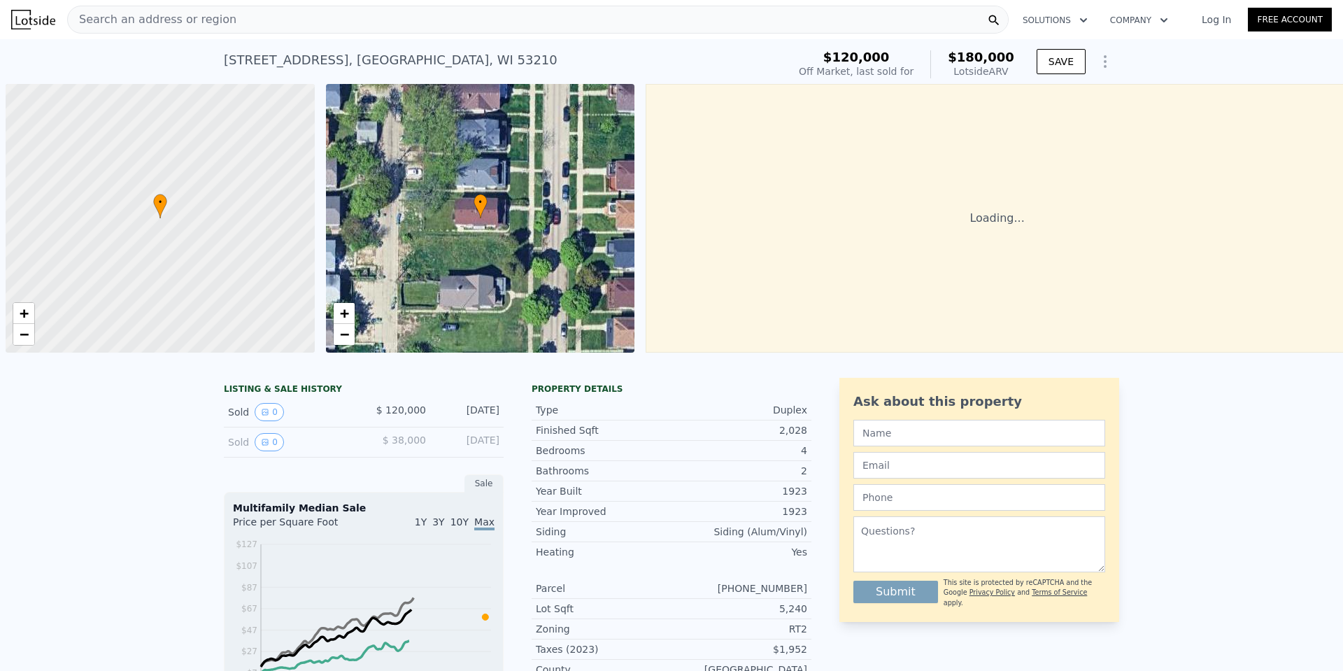
scroll to position [0, 6]
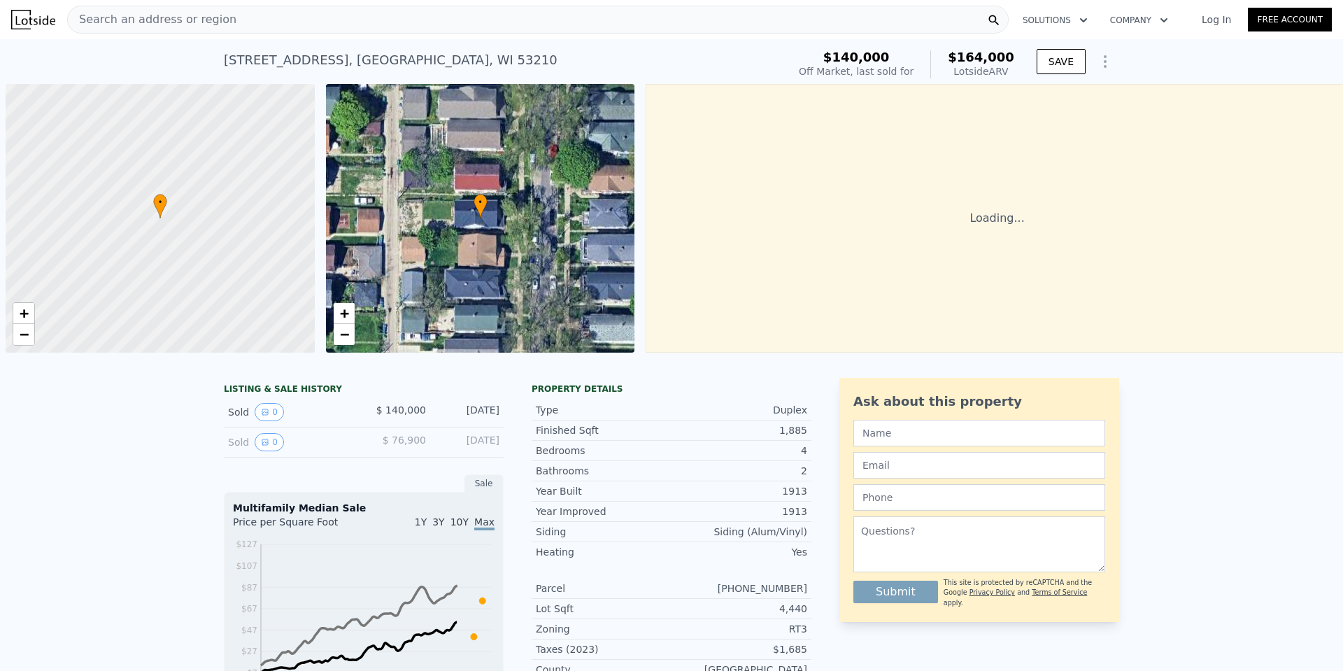
scroll to position [0, 6]
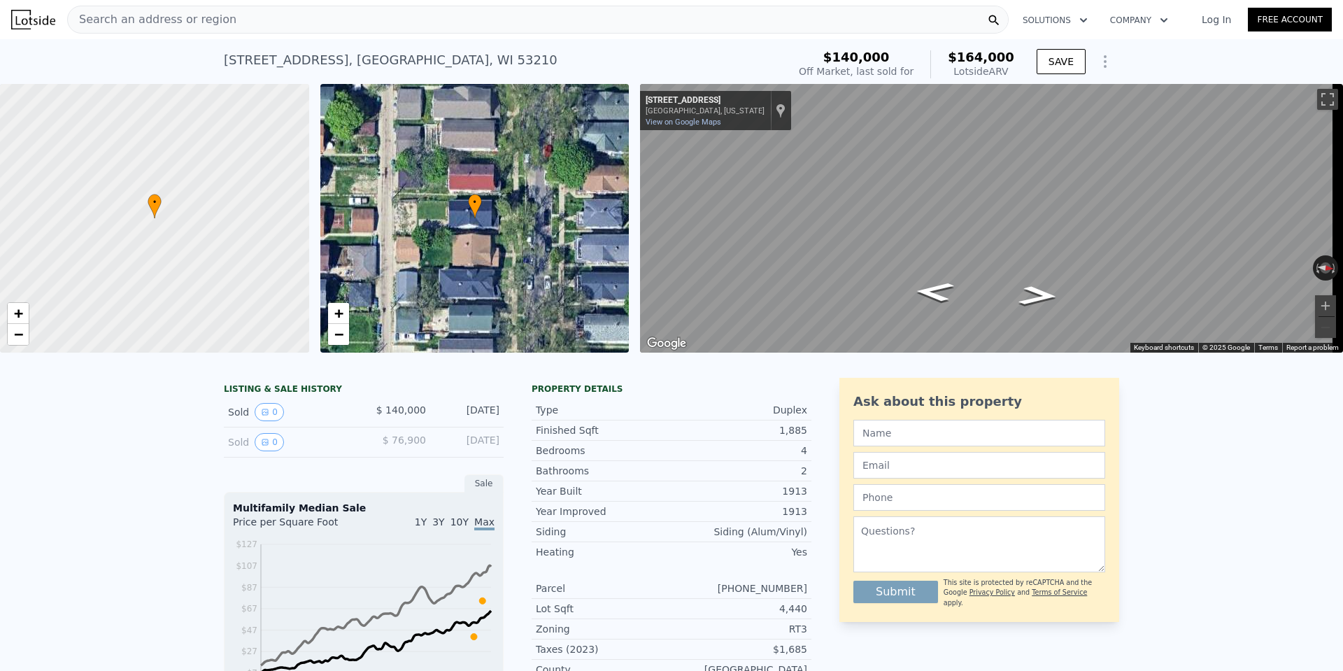
click at [220, 16] on div "Search an address or region" at bounding box center [537, 20] width 941 height 28
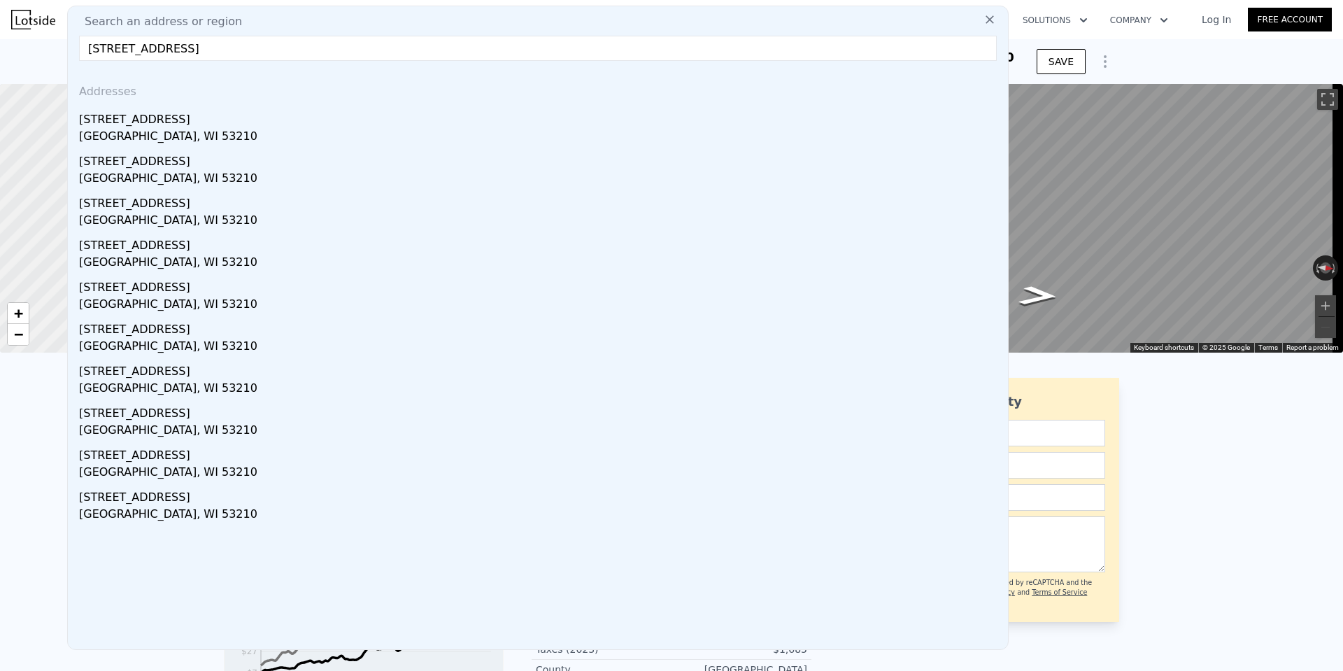
type input "[STREET_ADDRESS]"
click at [125, 128] on div "[GEOGRAPHIC_DATA], WI 53210" at bounding box center [540, 138] width 923 height 20
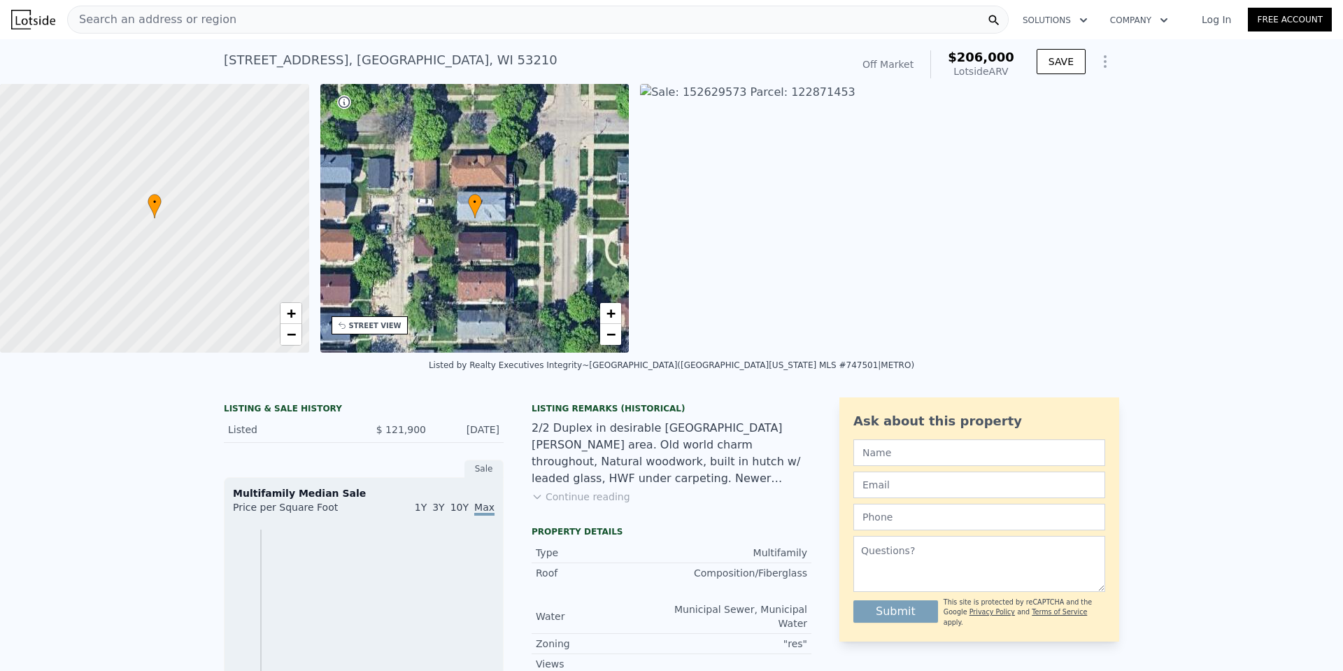
click at [229, 13] on div "Search an address or region" at bounding box center [537, 20] width 941 height 28
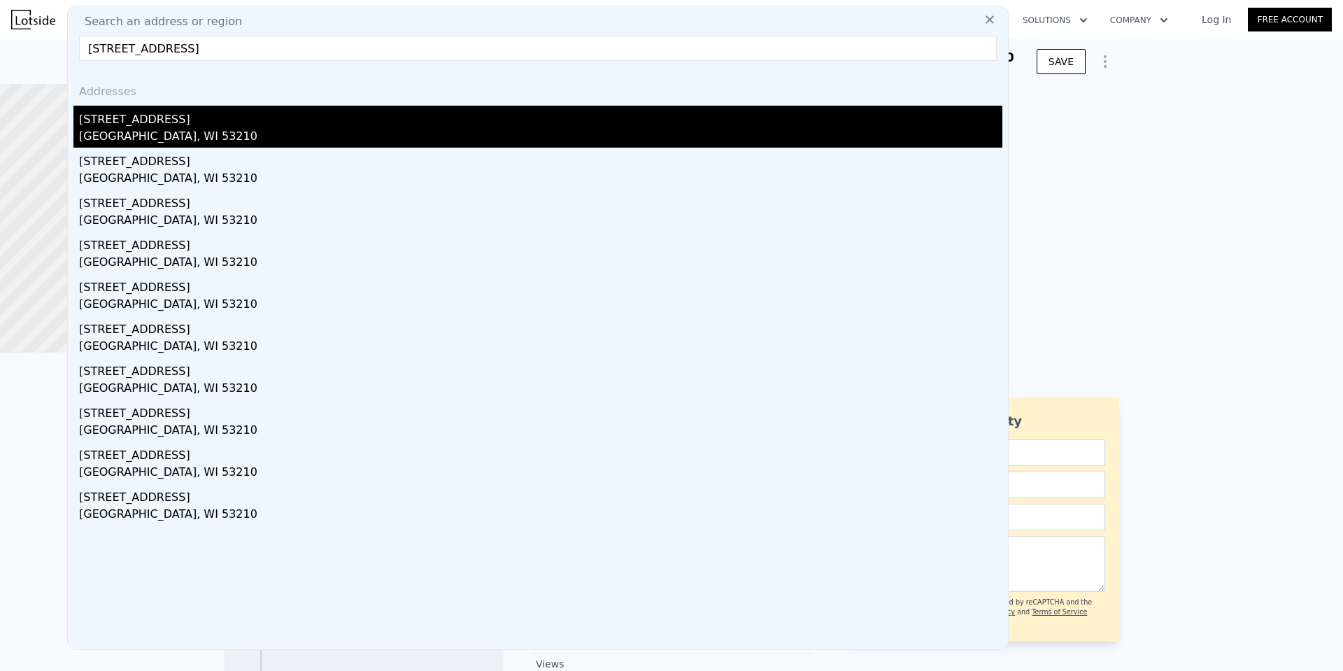
type input "2461 N 50th St, Milwaukee, WI 53210"
click at [192, 129] on div "[GEOGRAPHIC_DATA], WI 53210" at bounding box center [540, 138] width 923 height 20
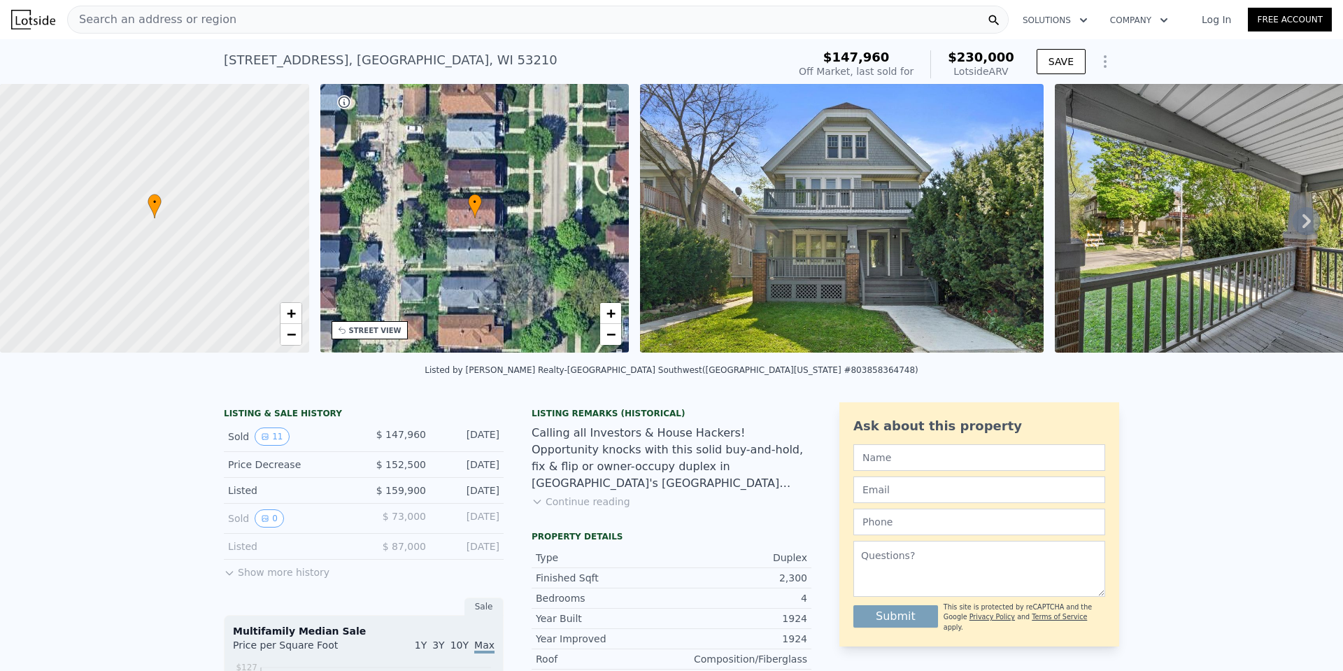
click at [797, 220] on img at bounding box center [842, 218] width 404 height 269
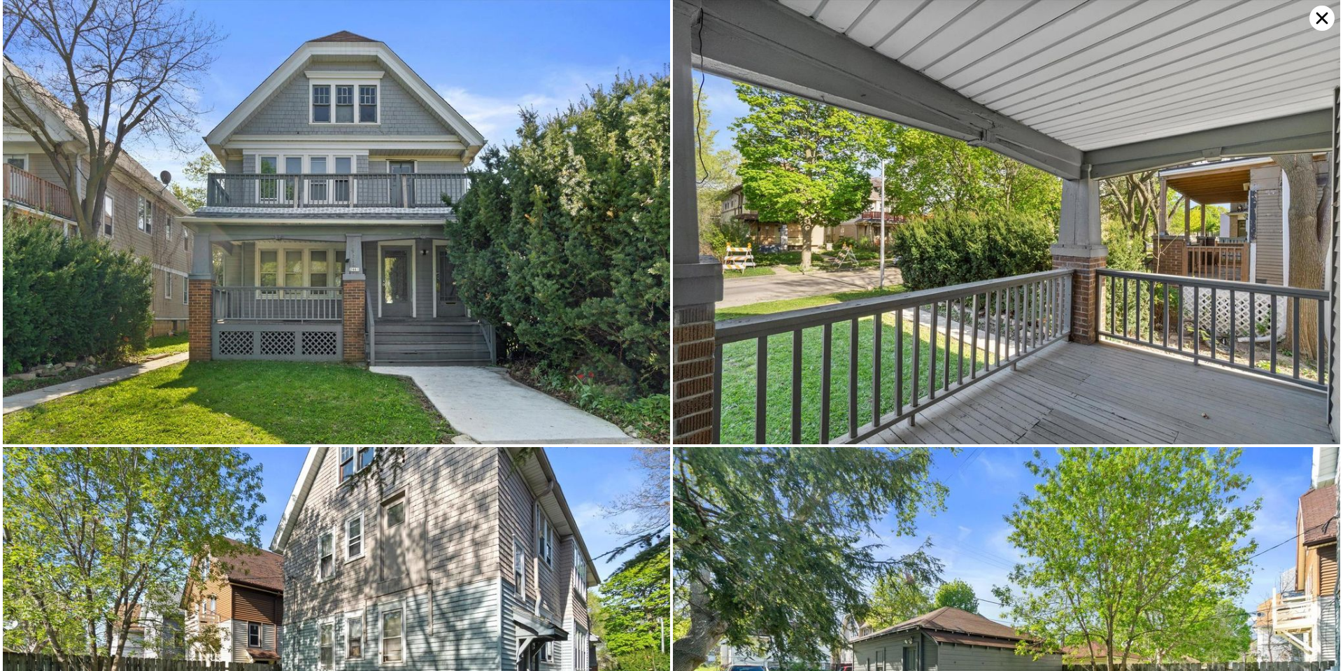
click at [1315, 17] on icon at bounding box center [1321, 18] width 25 height 25
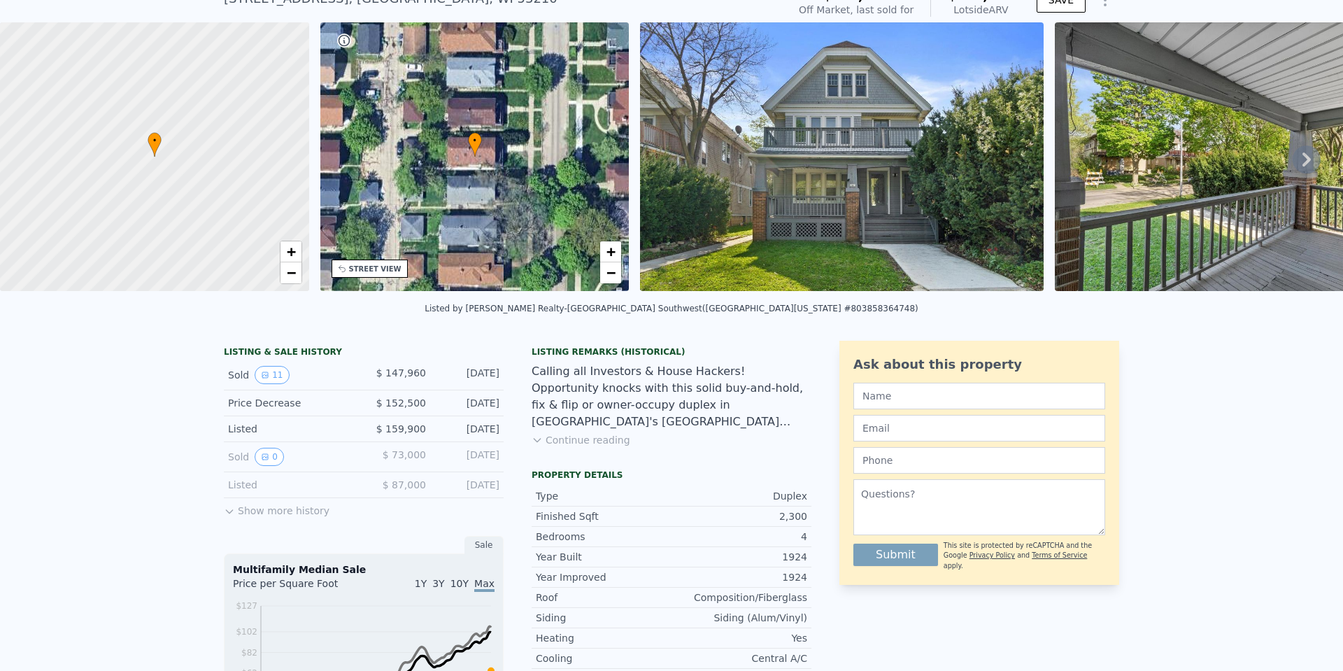
scroll to position [5, 0]
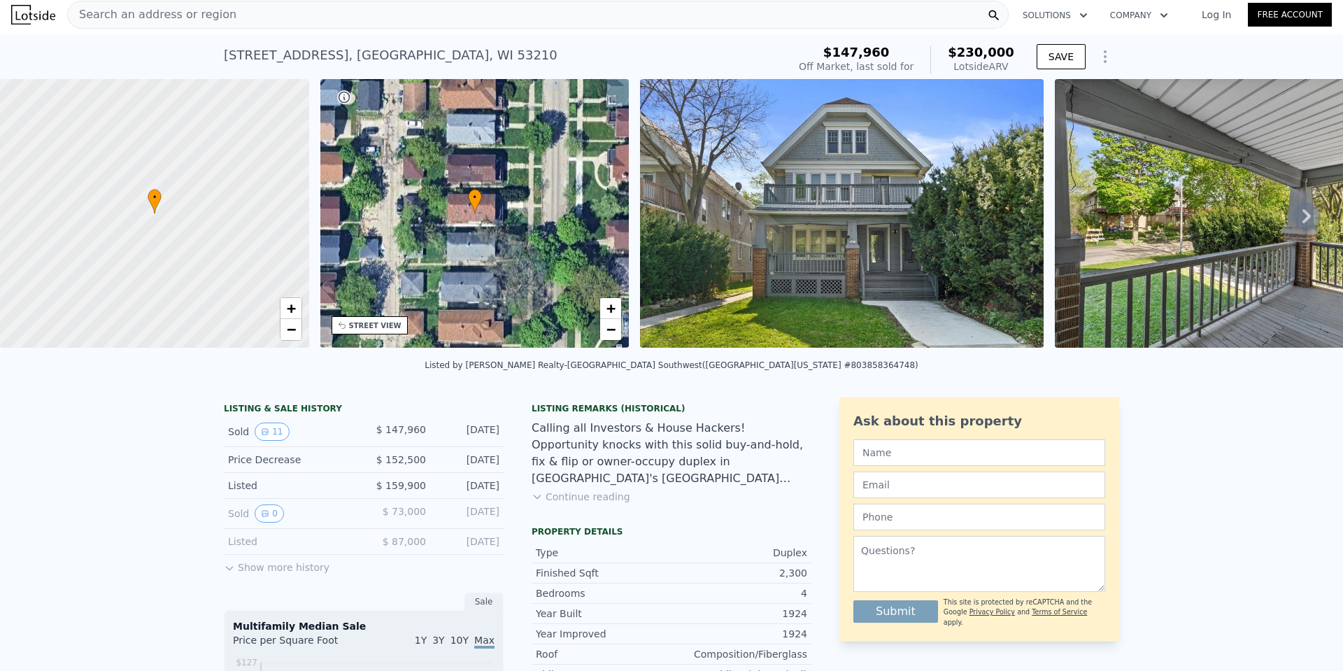
click at [684, 244] on img at bounding box center [842, 213] width 404 height 269
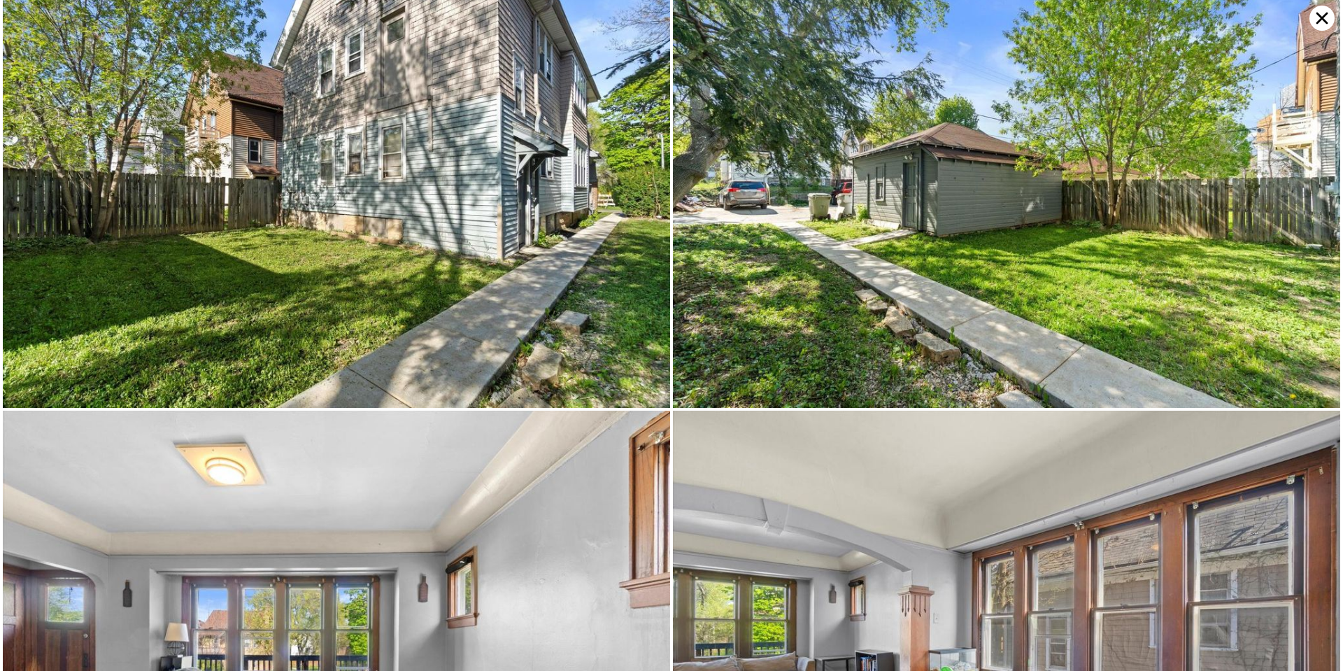
scroll to position [443, 0]
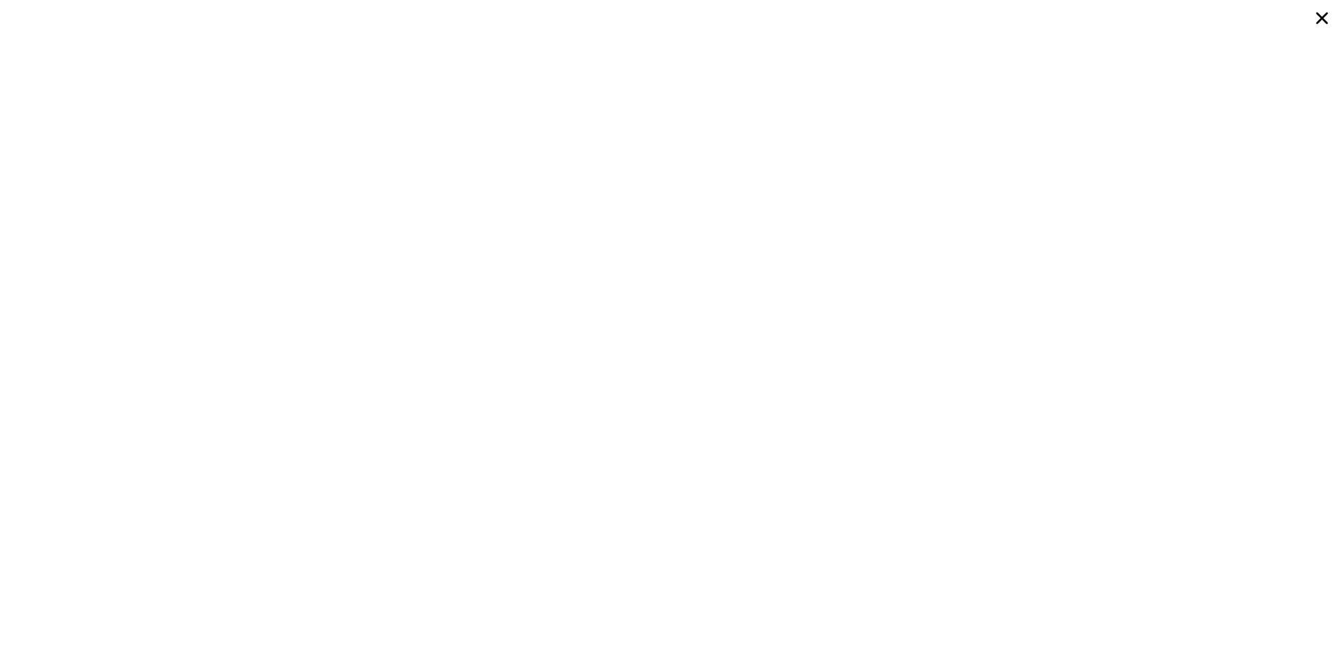
type input "1.5"
type input "1598"
type input "2556"
type input "3600"
type input "6534"
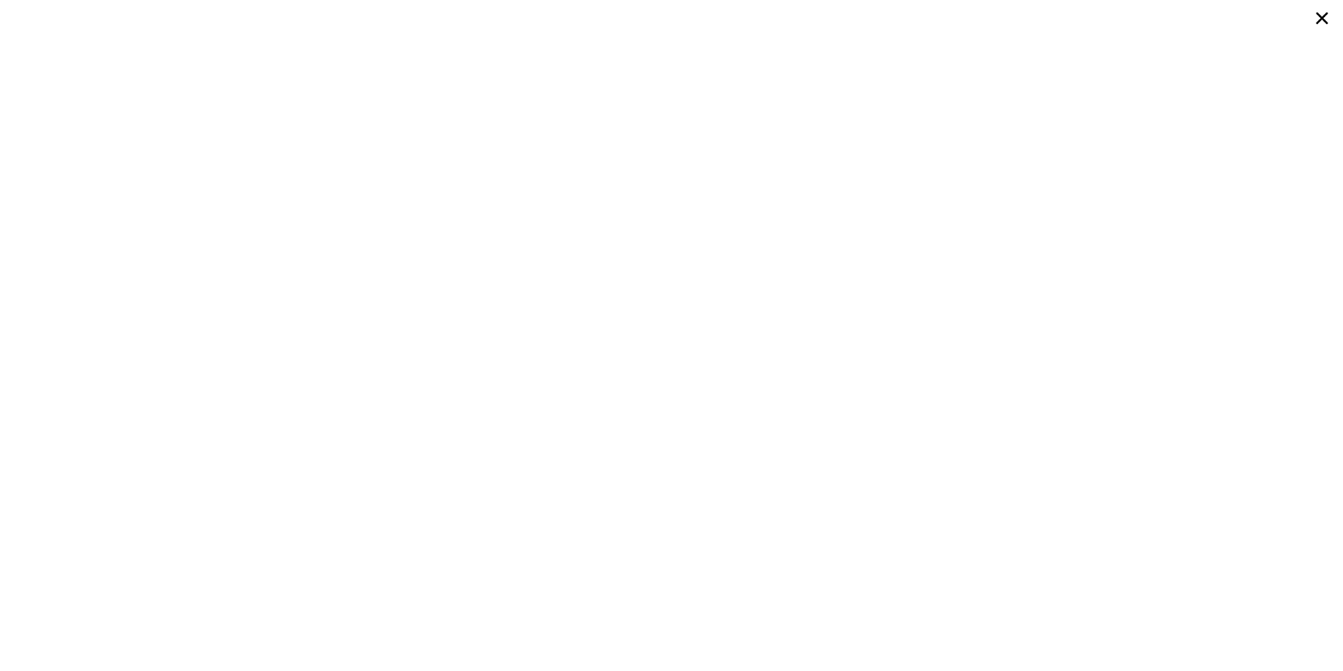
checkbox input "true"
type input "$ 206,000"
type input "4"
type input "$ 64,459"
click at [355, 94] on div at bounding box center [671, 335] width 1343 height 671
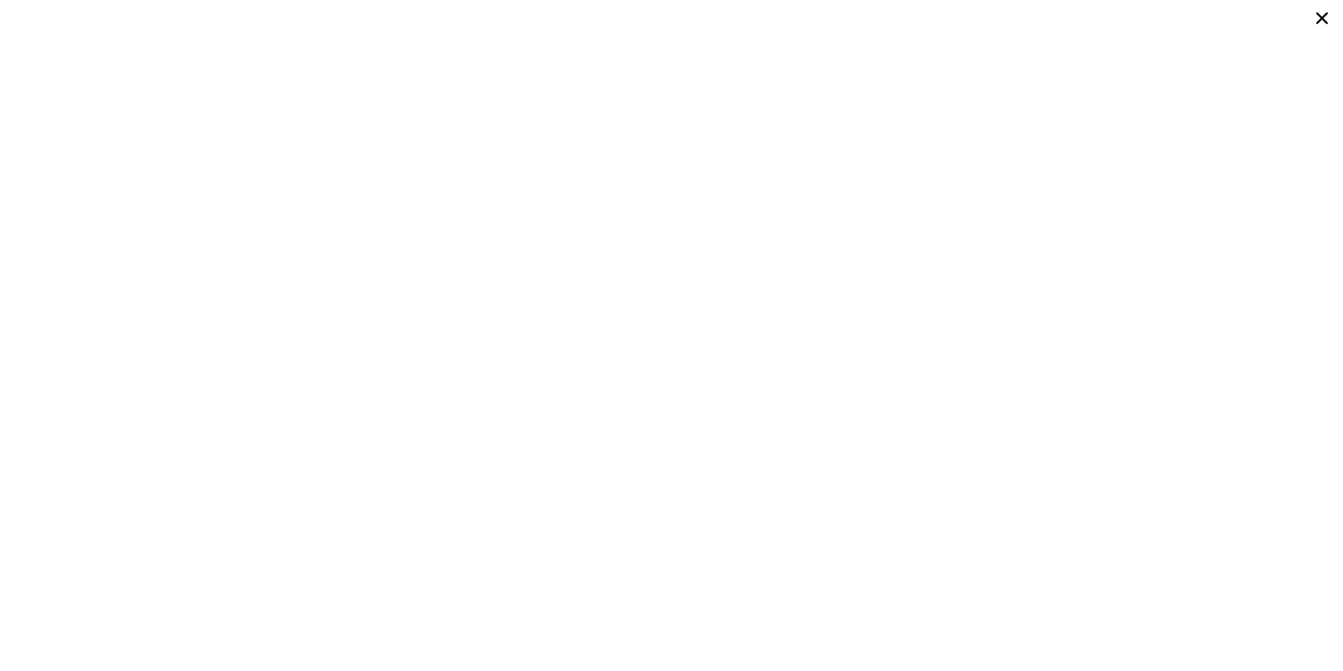
click at [1316, 16] on icon at bounding box center [1321, 18] width 25 height 25
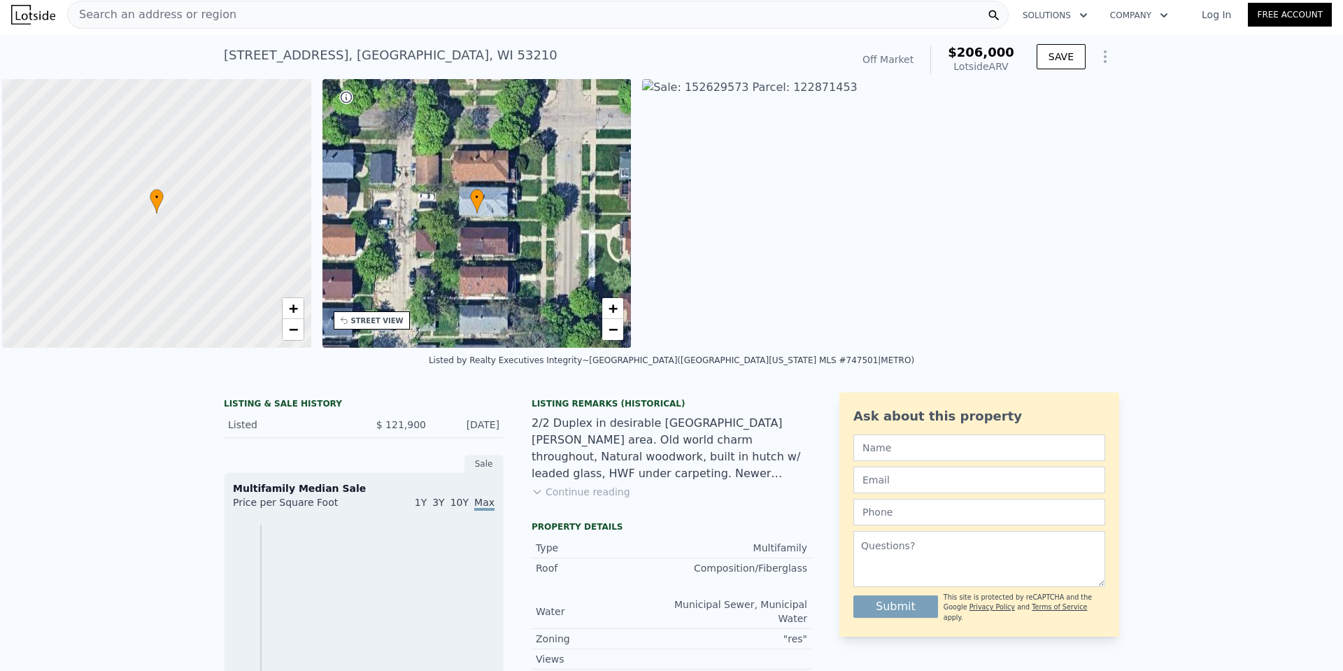
scroll to position [0, 6]
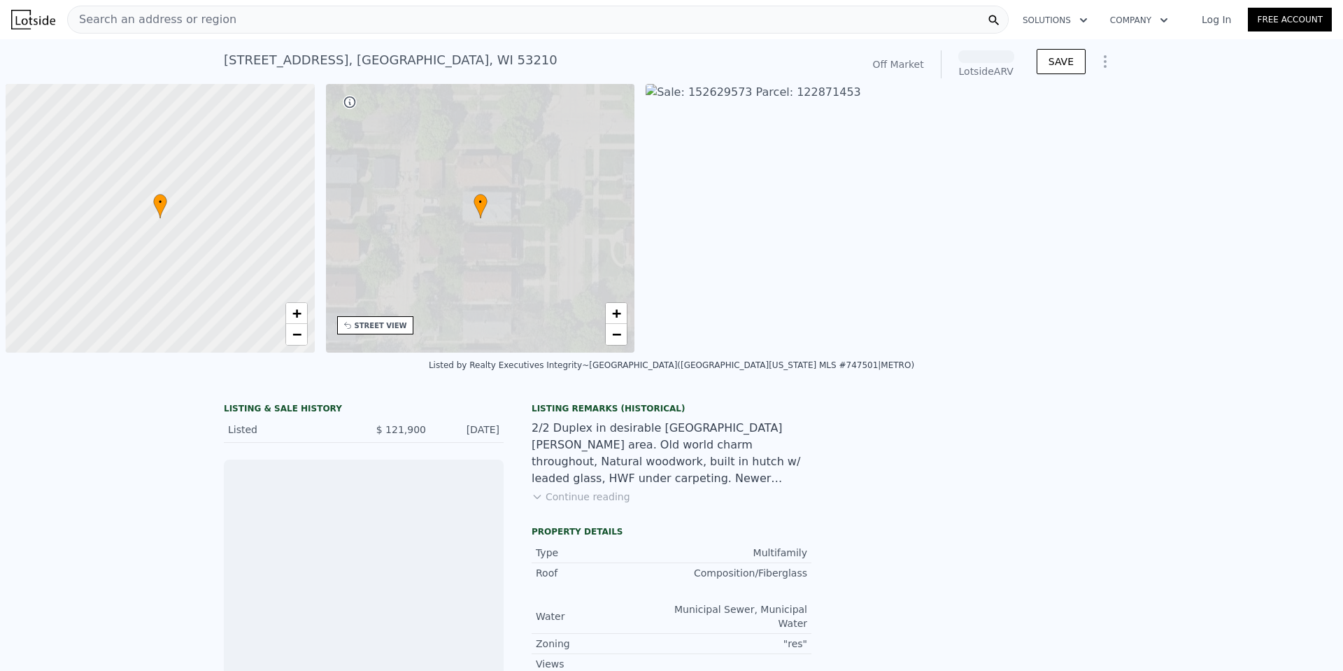
scroll to position [0, 6]
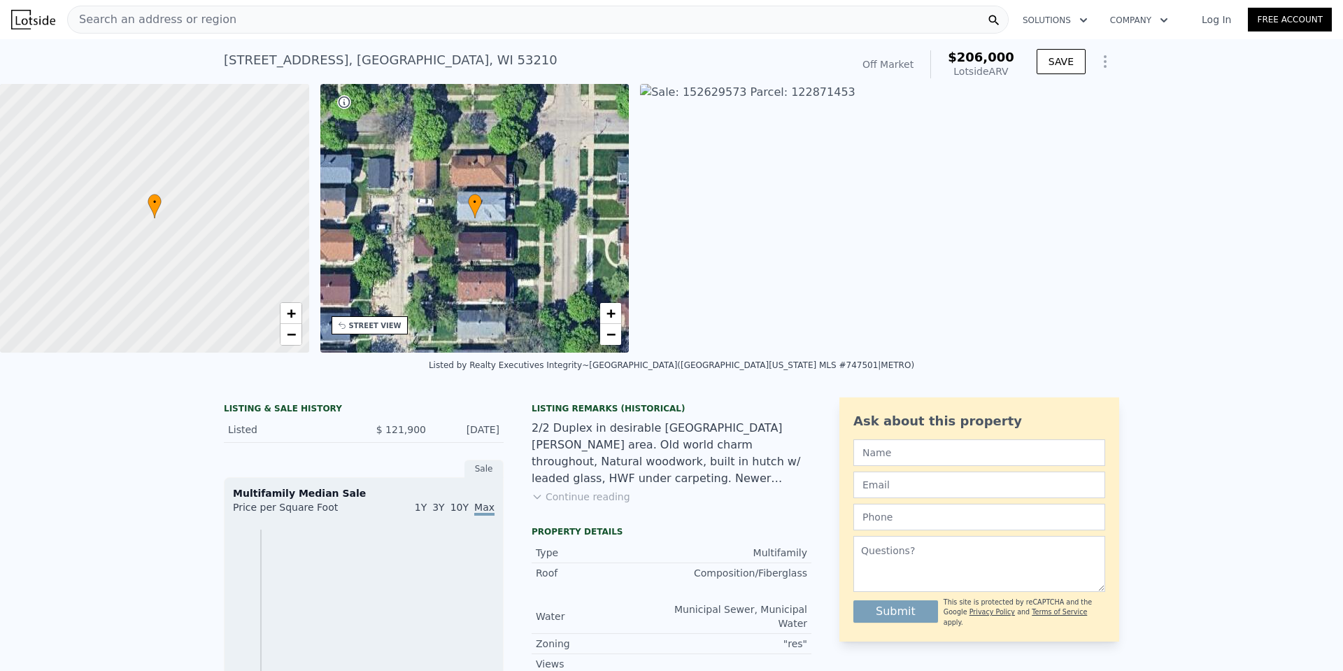
click at [765, 294] on img at bounding box center [1306, 218] width 1332 height 269
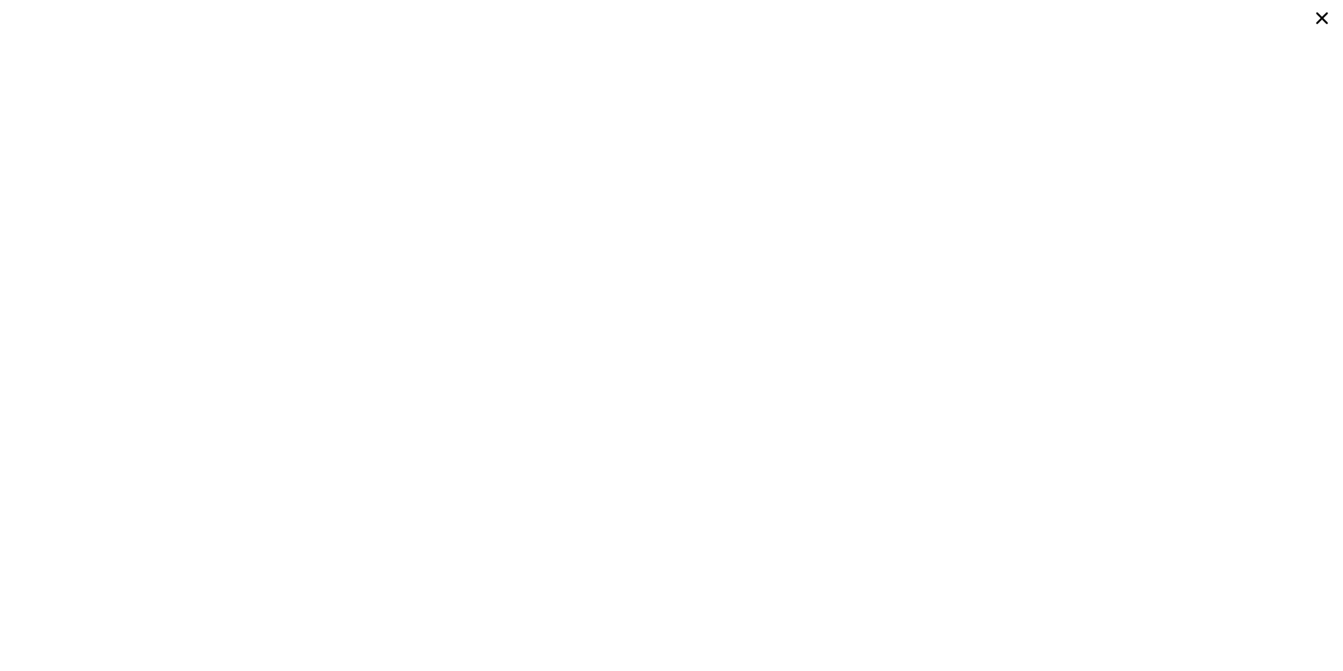
click at [1316, 19] on icon at bounding box center [1321, 18] width 25 height 25
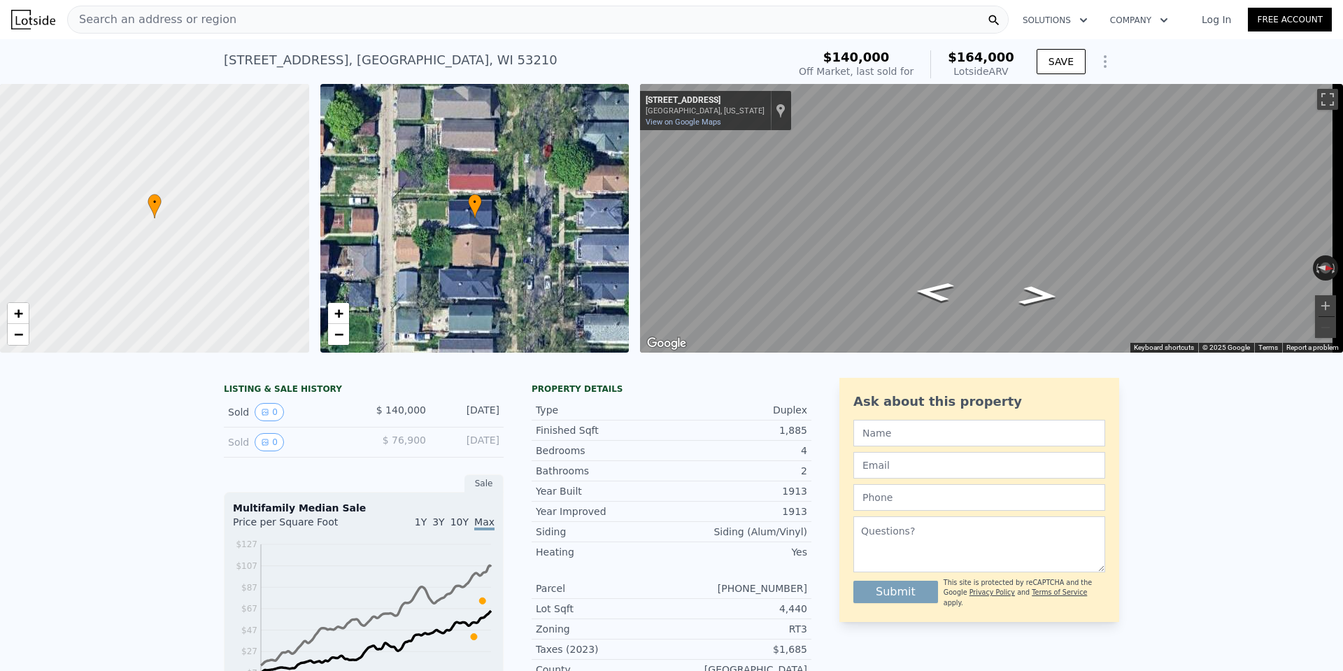
click at [200, 10] on div "Search an address or region" at bounding box center [152, 19] width 169 height 27
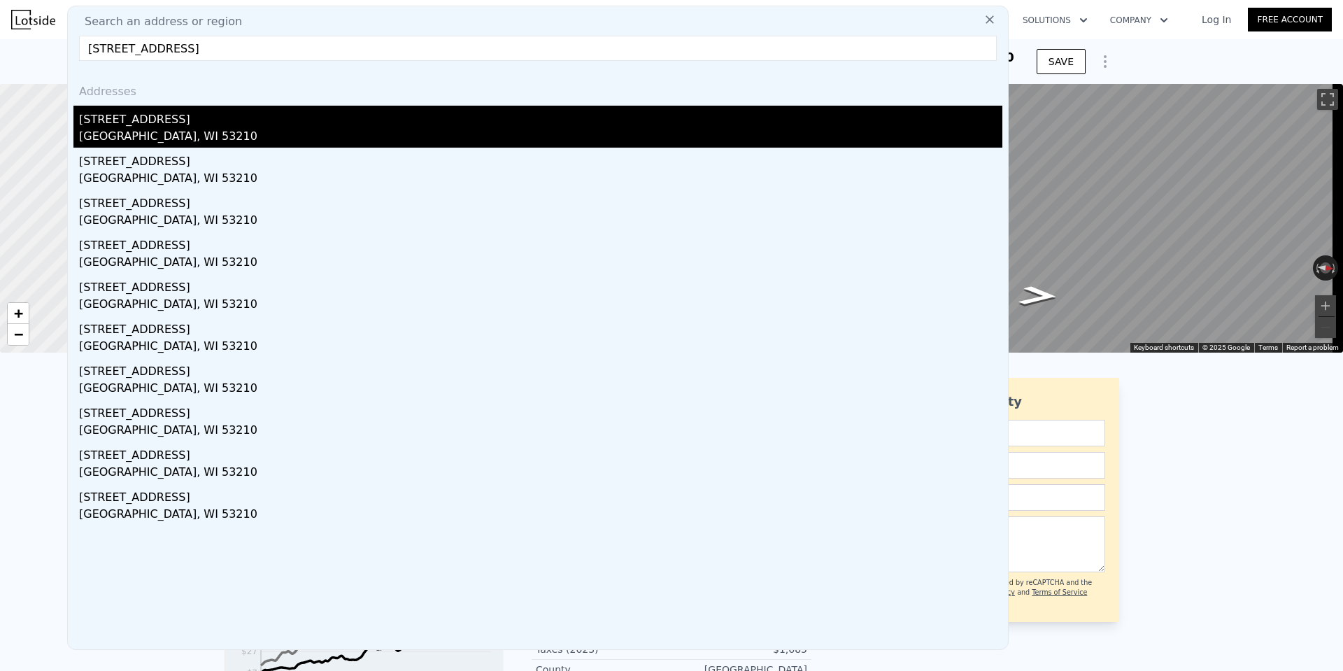
type input "2461 N 50th St, Milwaukee, WI 53210"
click at [138, 117] on div "2461 N 50th St # 2463" at bounding box center [540, 117] width 923 height 22
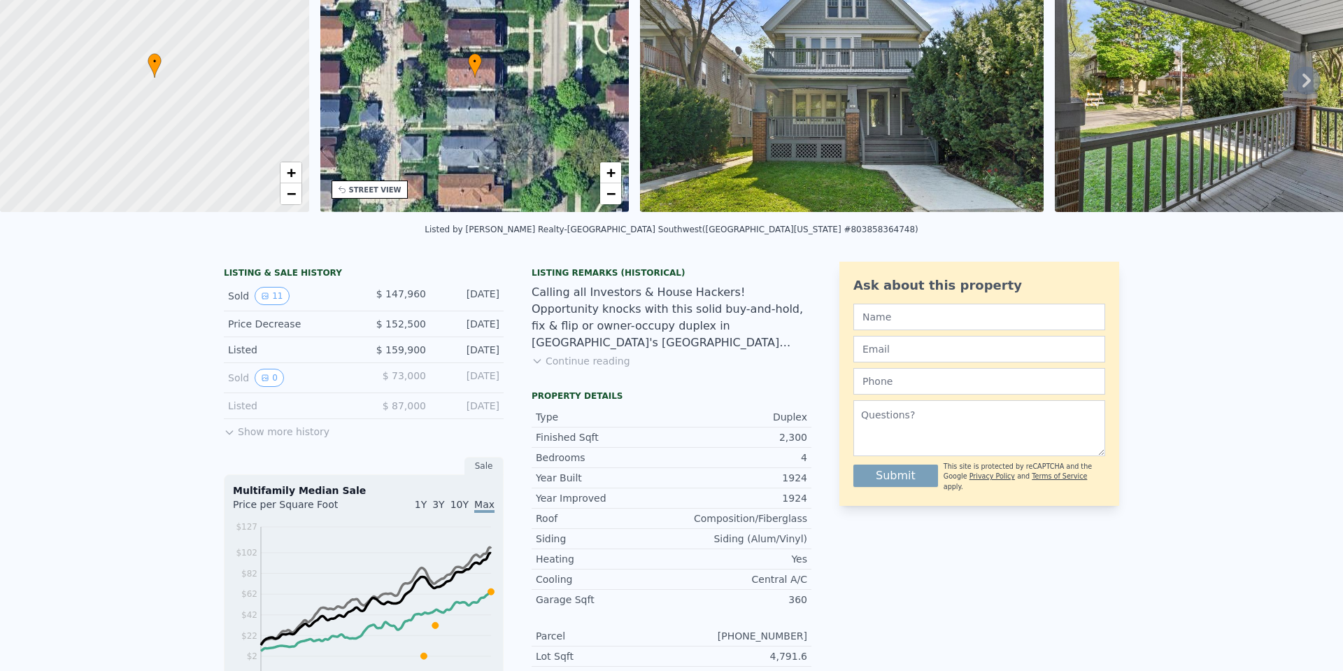
scroll to position [5, 0]
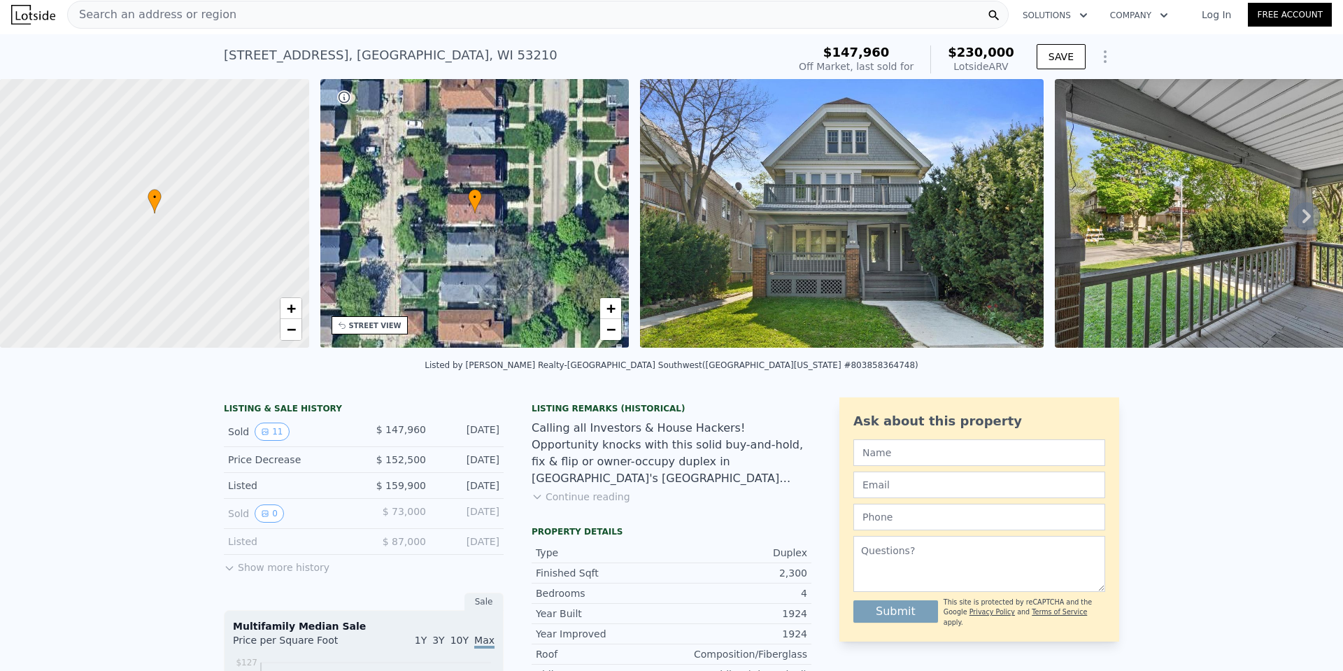
click at [148, 10] on span "Search an address or region" at bounding box center [152, 14] width 169 height 17
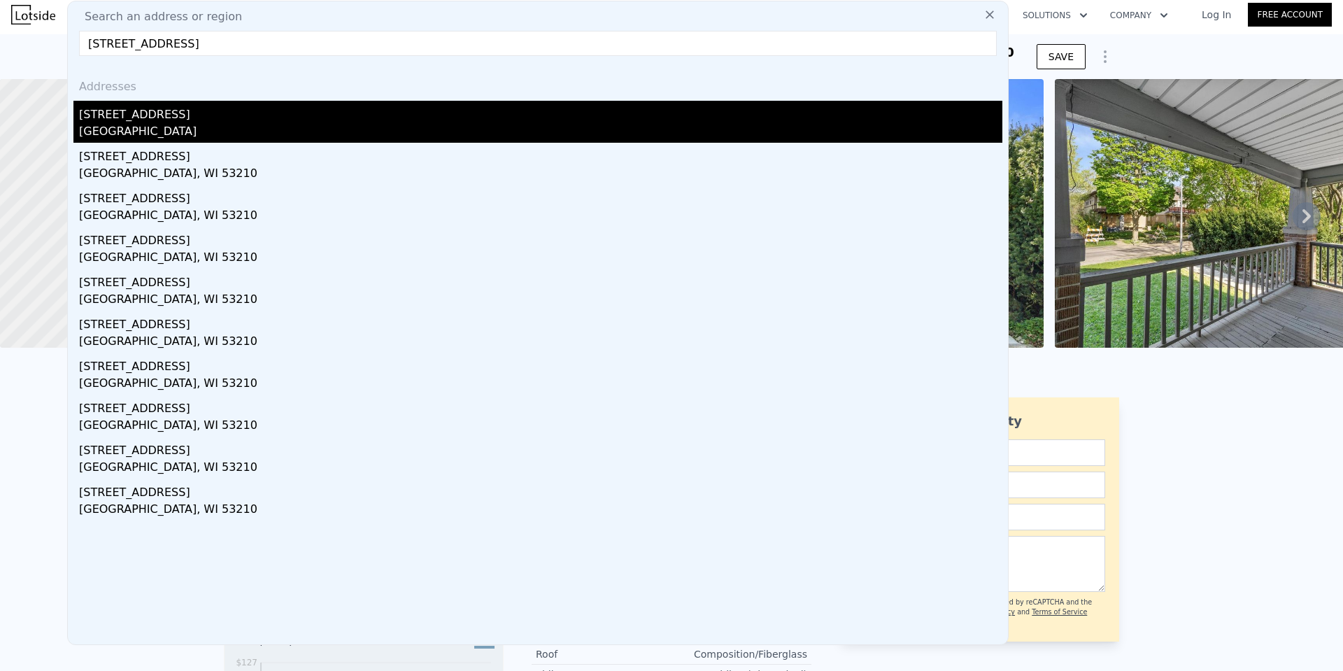
type input "2461 North 44th STREET UNIT 2461A, Milwaukee, WI 53210"
click at [195, 117] on div "2461a N 44th St" at bounding box center [540, 112] width 923 height 22
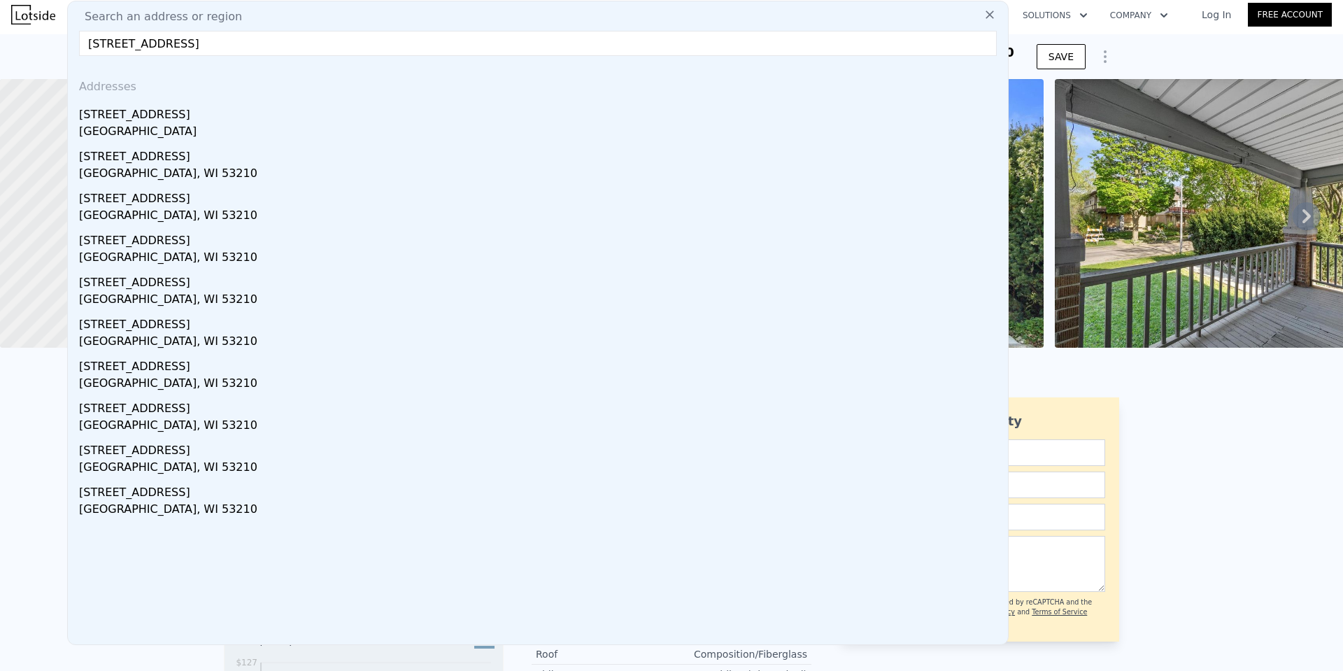
type input "2.25"
type input "1347"
type input "2556"
type input "3484.8"
type input "6969.6"
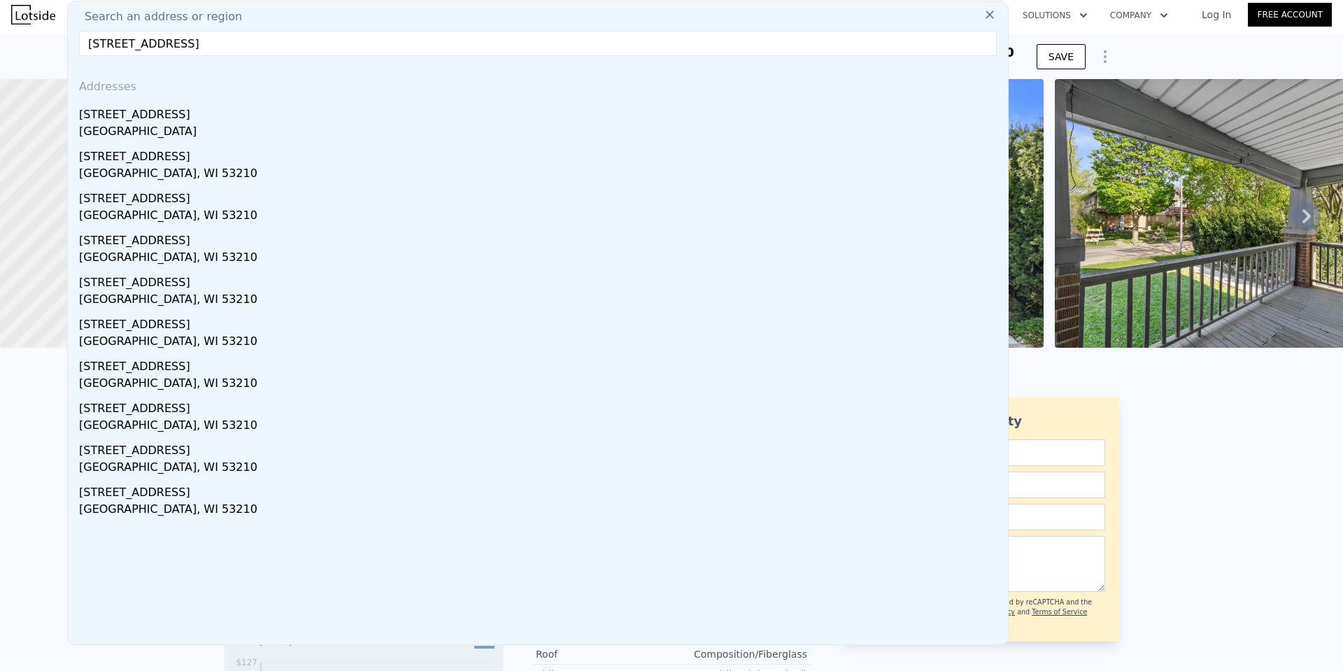
checkbox input "false"
type input "$ 164,000"
type input "$ 4,190"
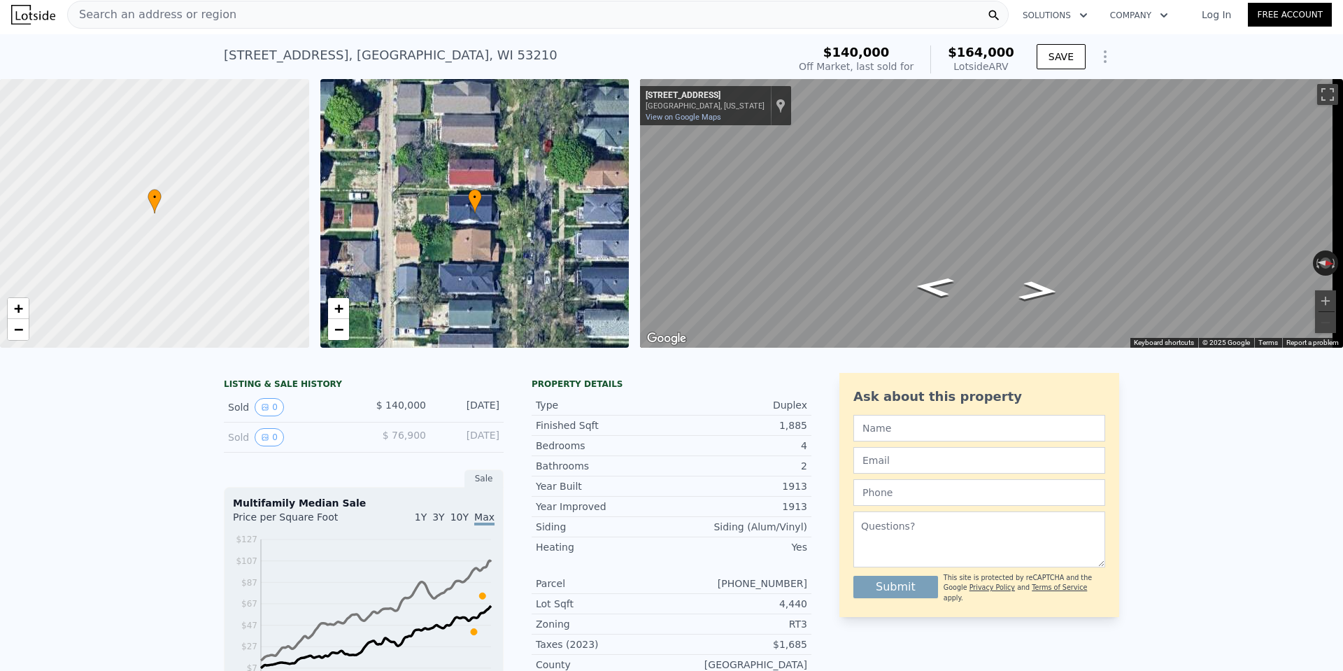
click at [135, 13] on span "Search an address or region" at bounding box center [152, 14] width 169 height 17
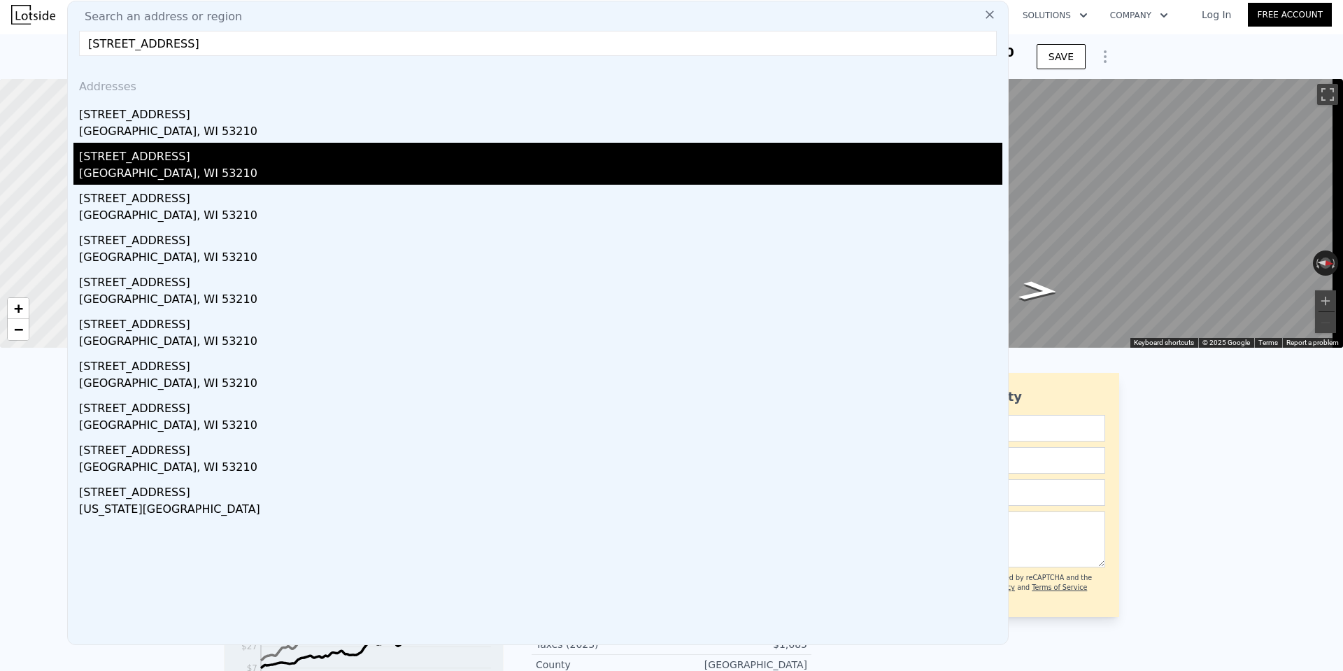
type input "2576 N 50th St 2576A, Milwaukee WI 53210"
click at [244, 153] on div "[STREET_ADDRESS]" at bounding box center [540, 154] width 923 height 22
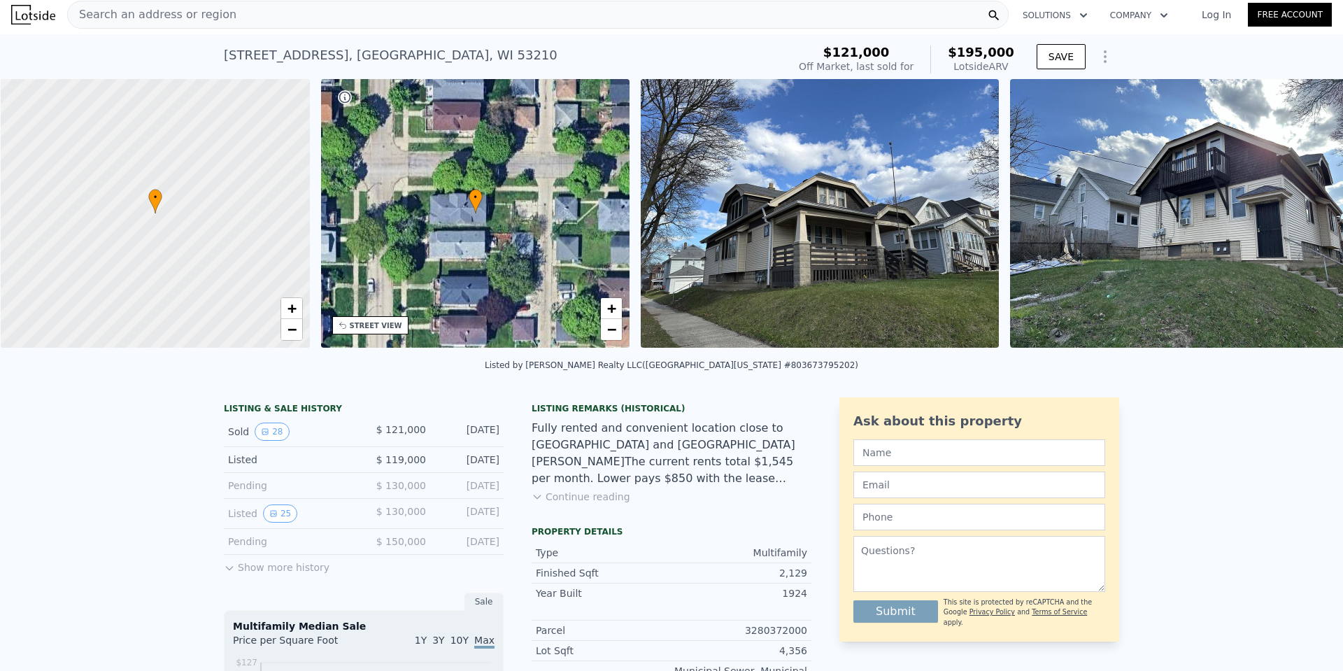
scroll to position [0, 6]
click at [562, 504] on button "Continue reading" at bounding box center [581, 497] width 99 height 14
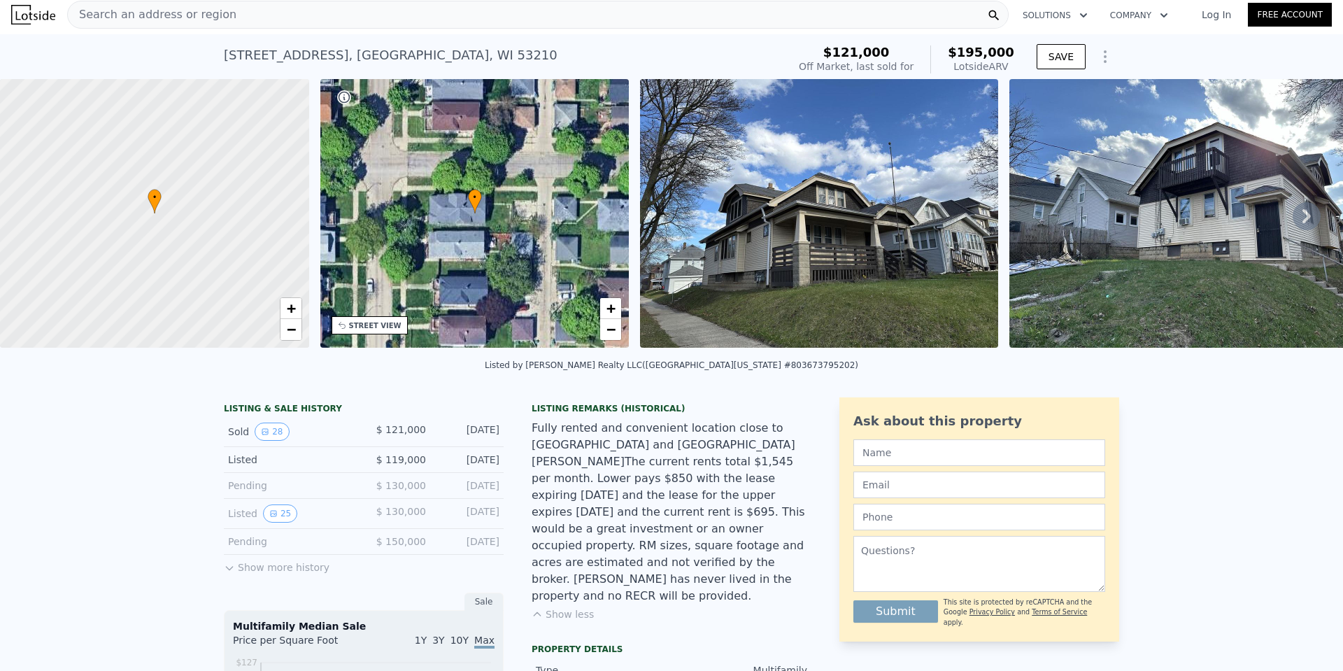
scroll to position [0, 0]
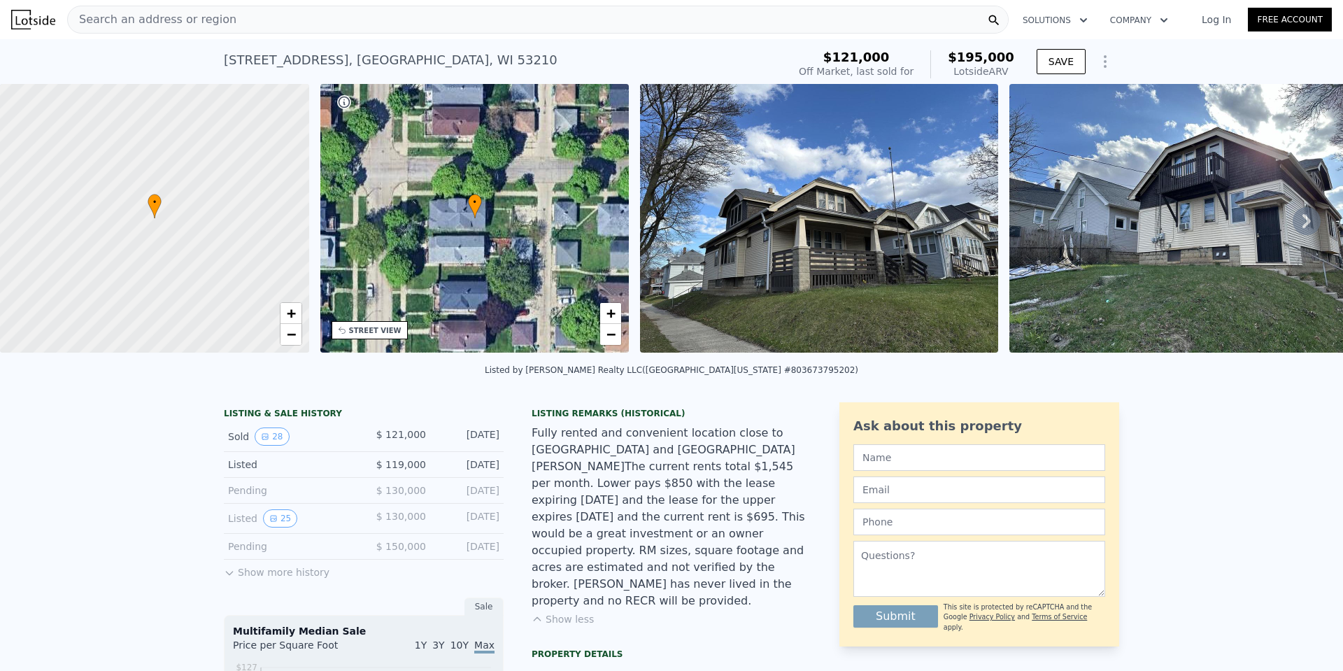
click at [760, 249] on img at bounding box center [819, 218] width 358 height 269
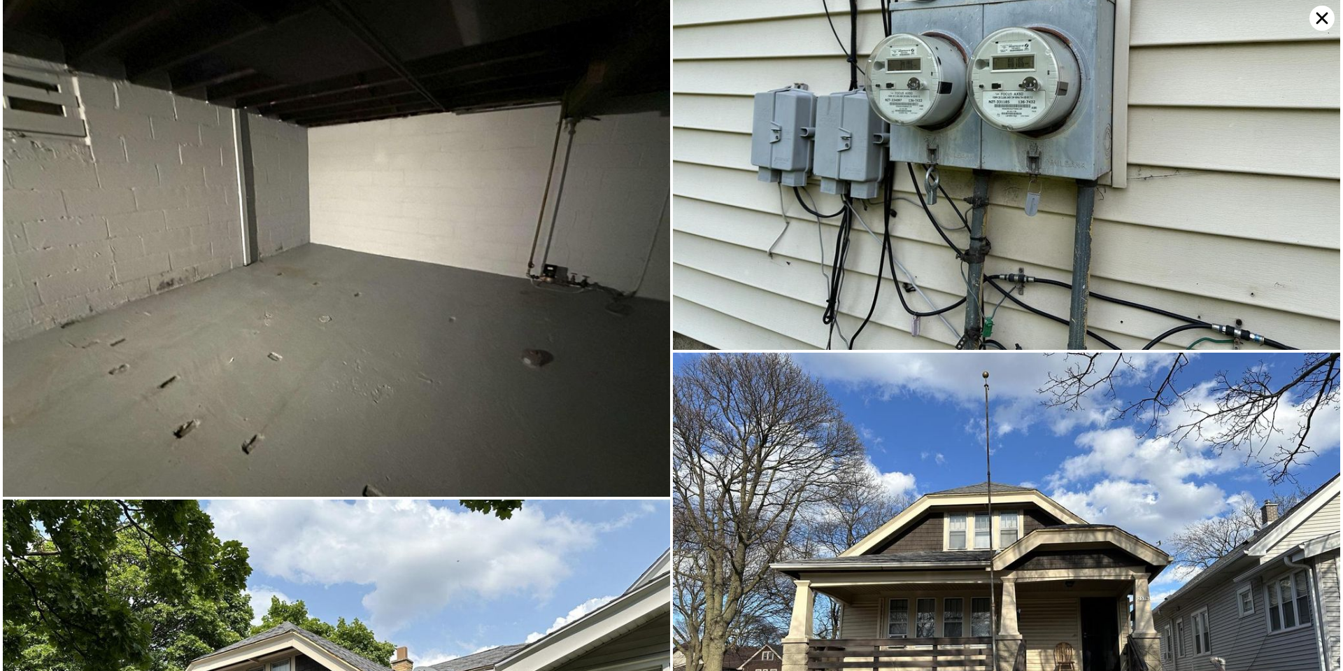
scroll to position [6235, 0]
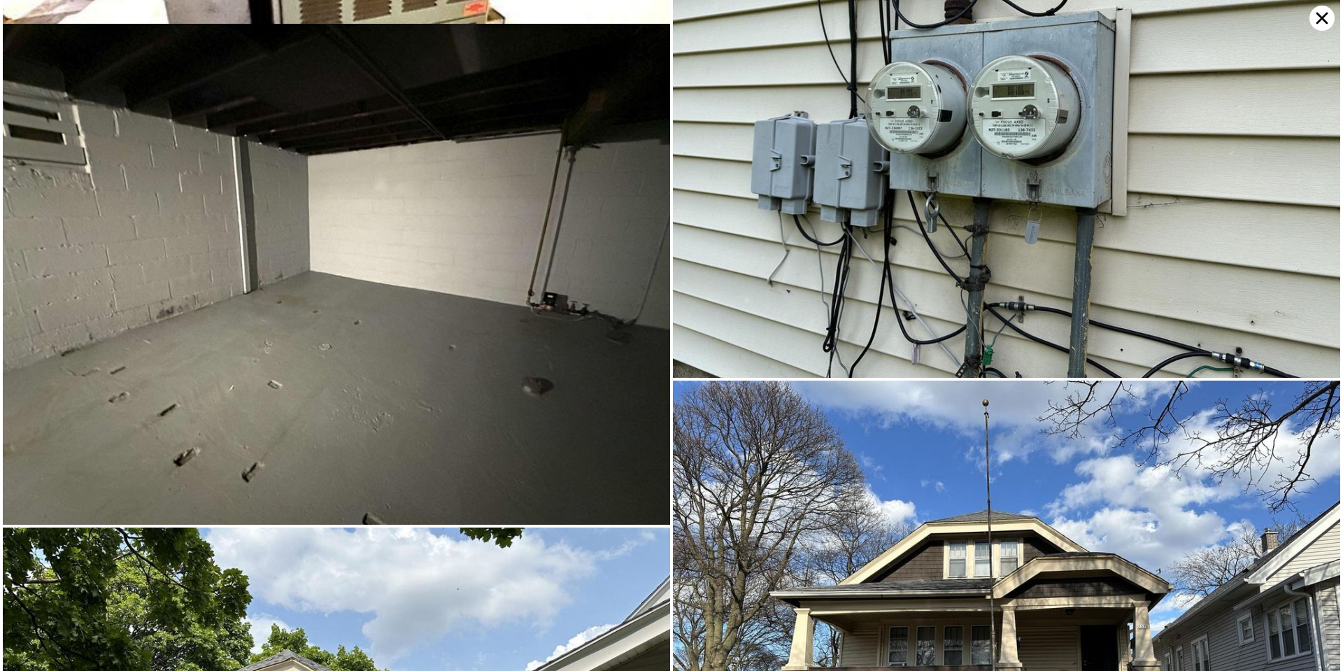
click at [1316, 23] on icon at bounding box center [1321, 18] width 25 height 25
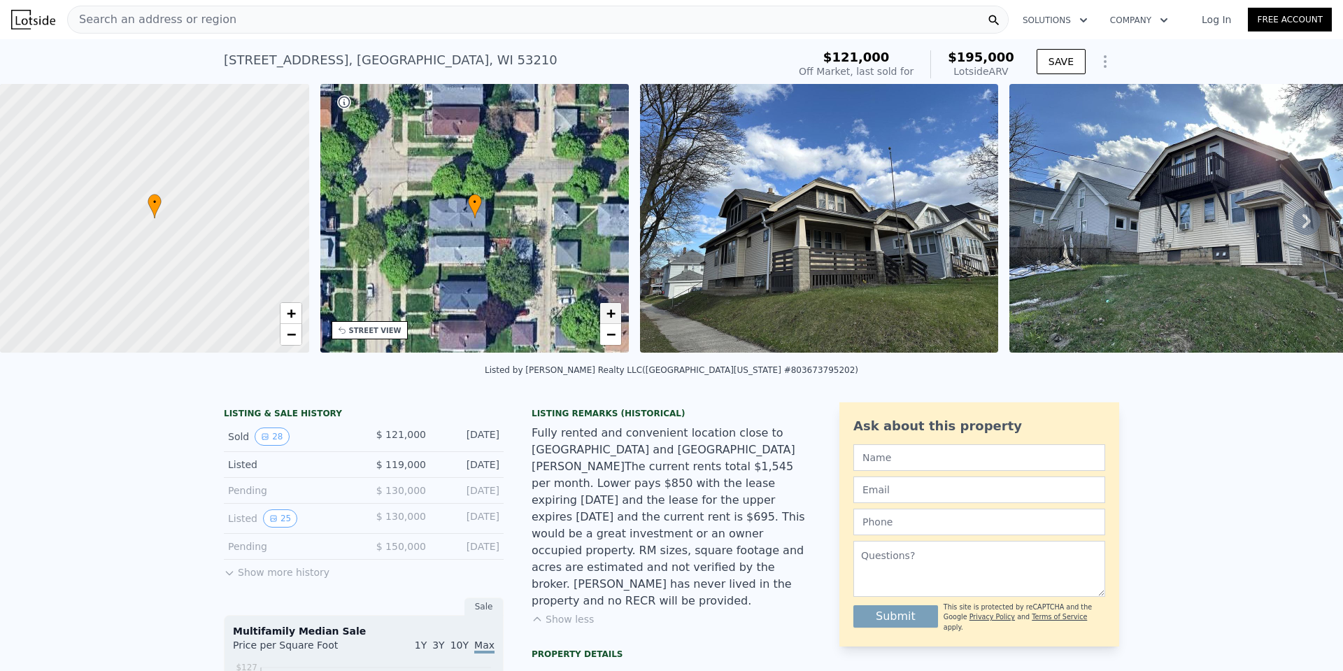
click at [611, 311] on span "+" at bounding box center [610, 312] width 9 height 17
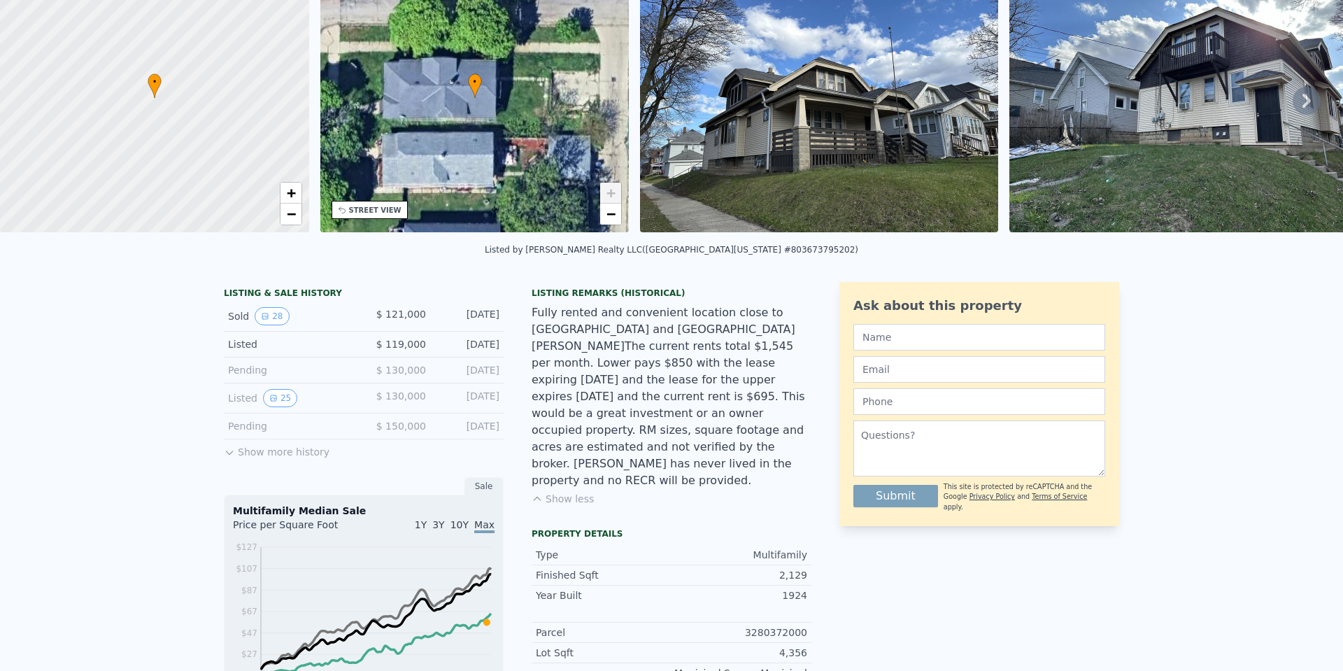
scroll to position [5, 0]
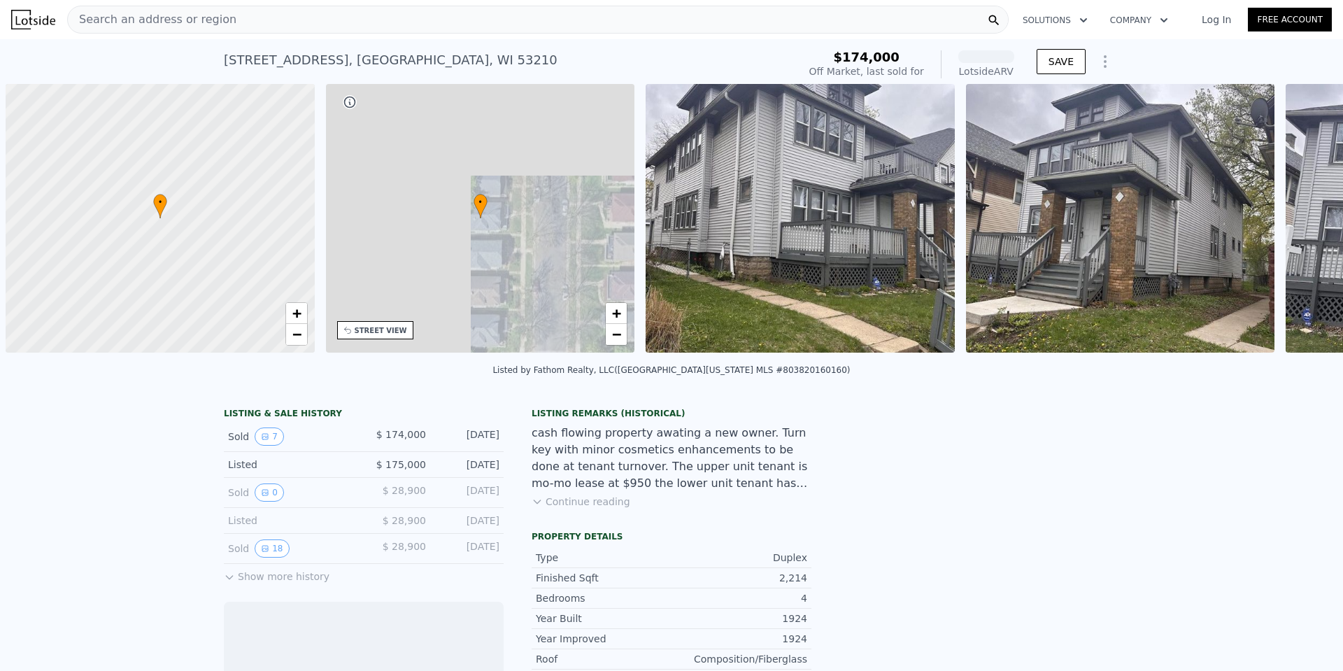
scroll to position [0, 6]
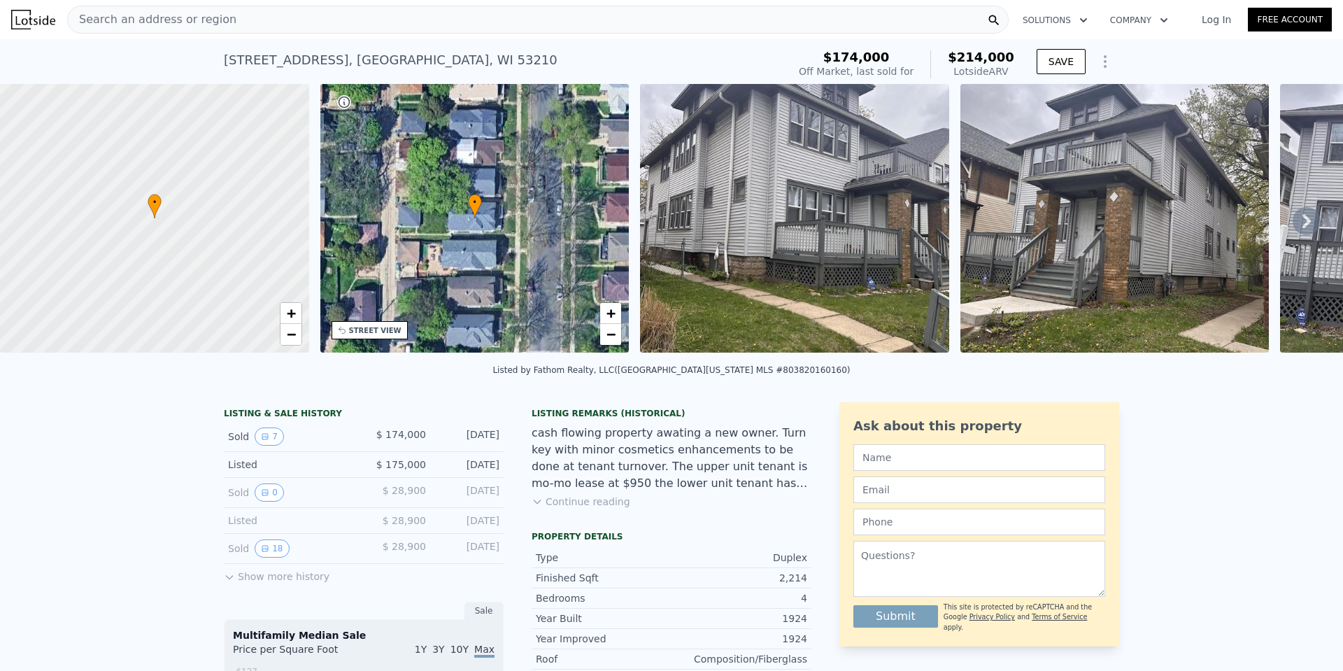
click at [781, 257] on img at bounding box center [794, 218] width 309 height 269
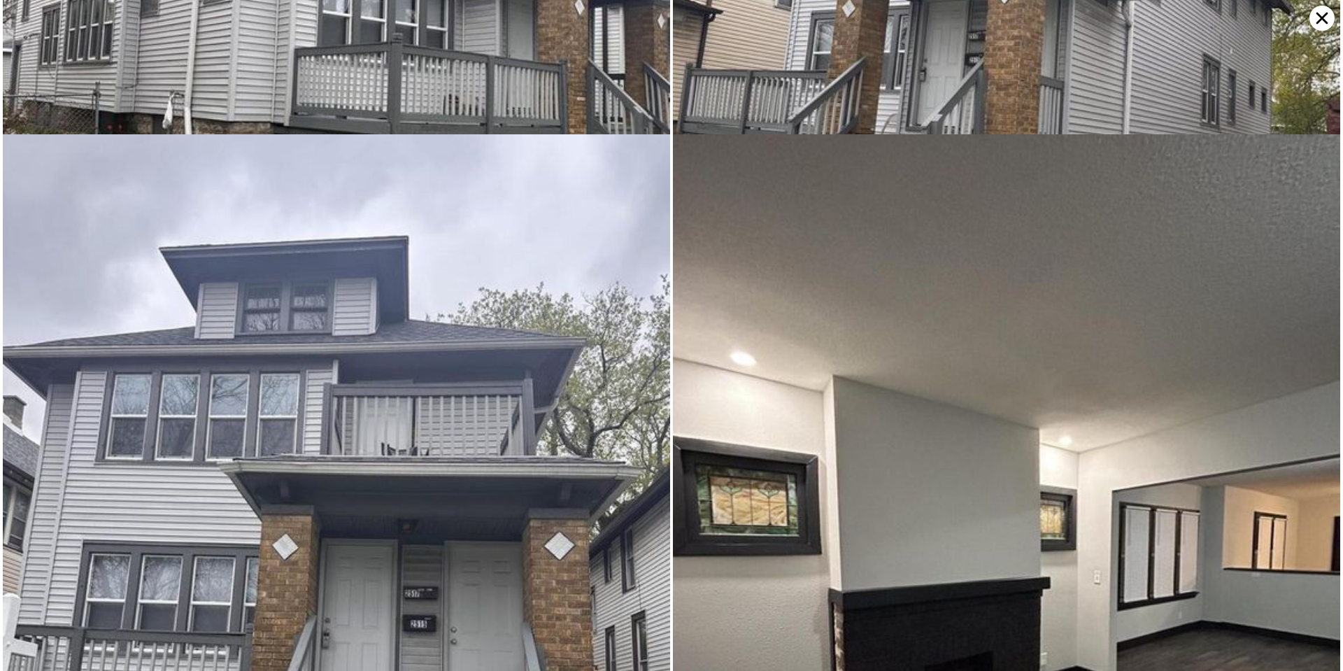
scroll to position [0, 0]
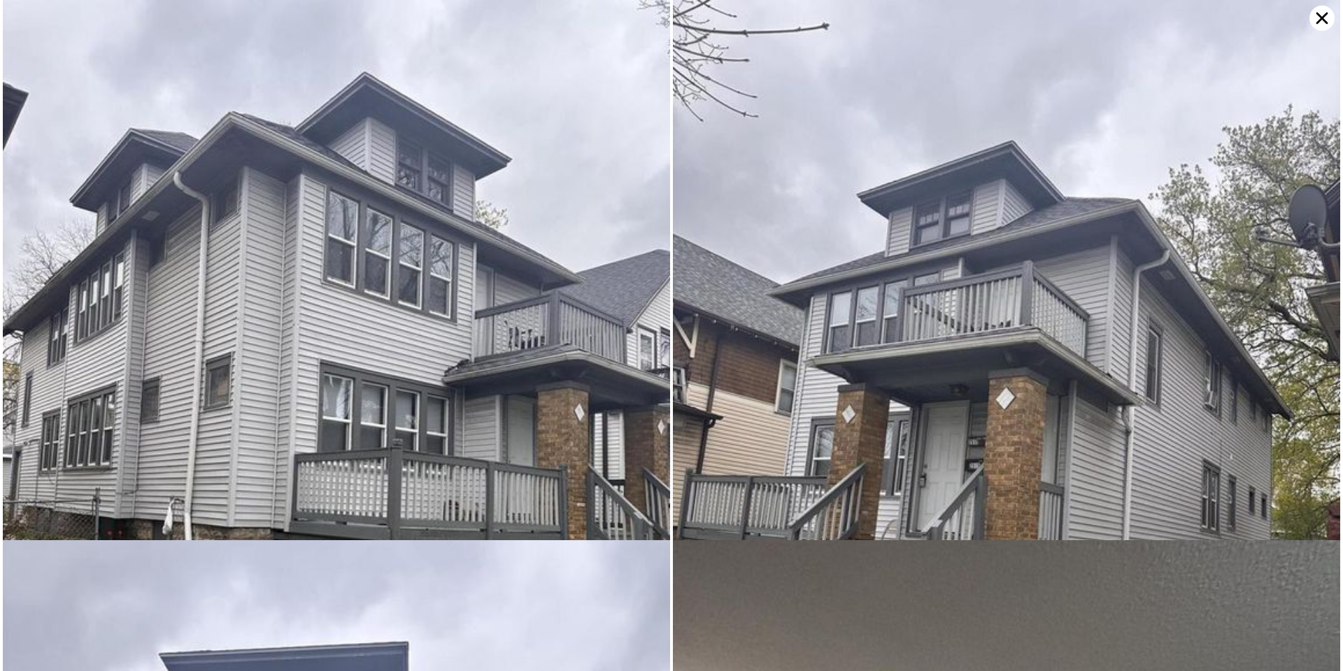
click at [1318, 18] on icon at bounding box center [1321, 18] width 25 height 25
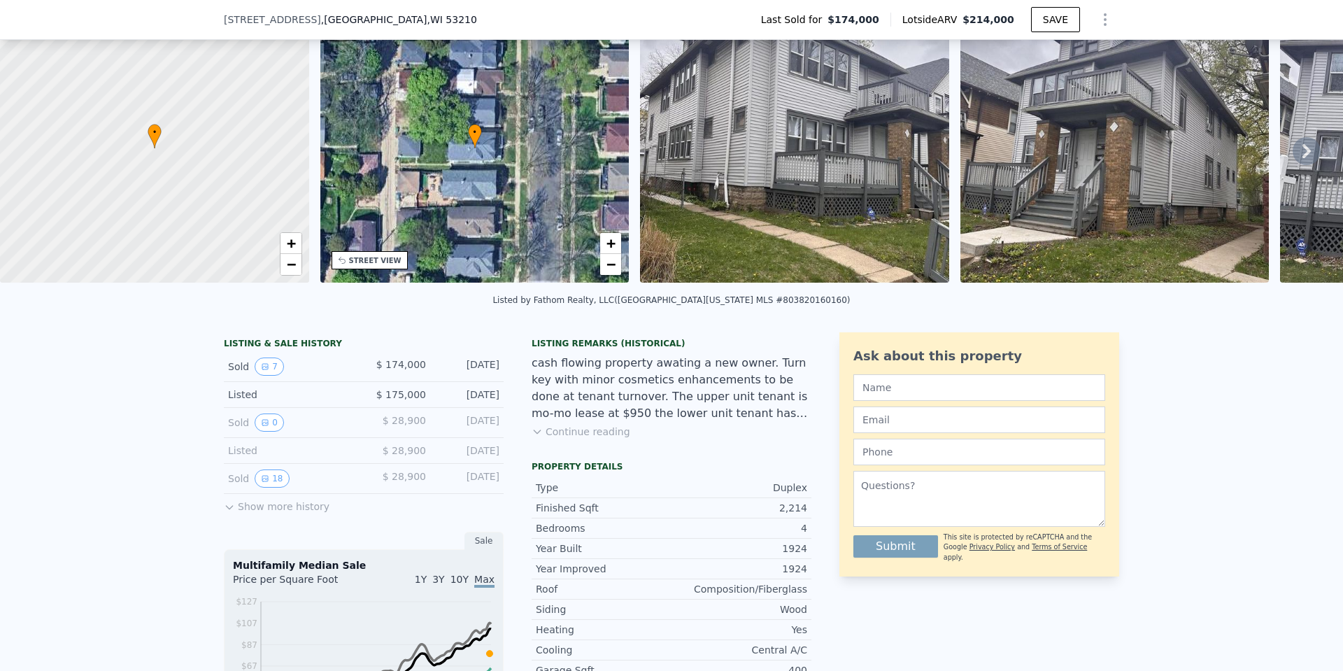
scroll to position [5, 0]
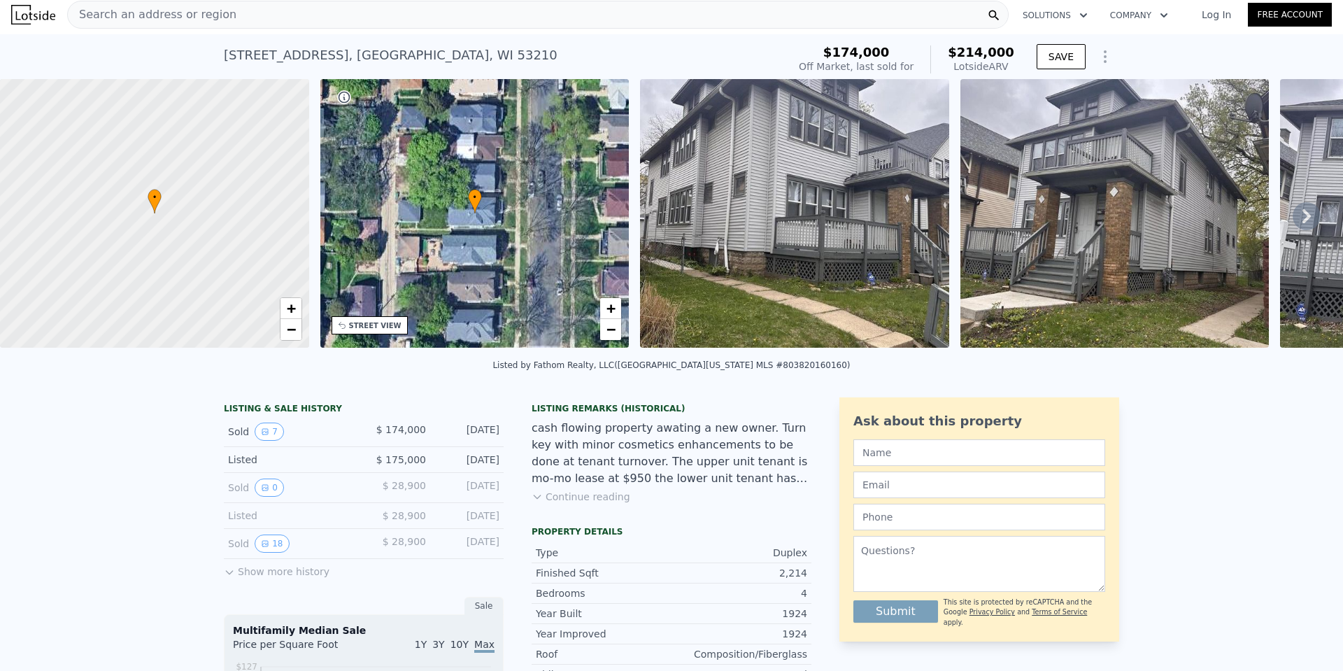
click at [753, 222] on img at bounding box center [794, 213] width 309 height 269
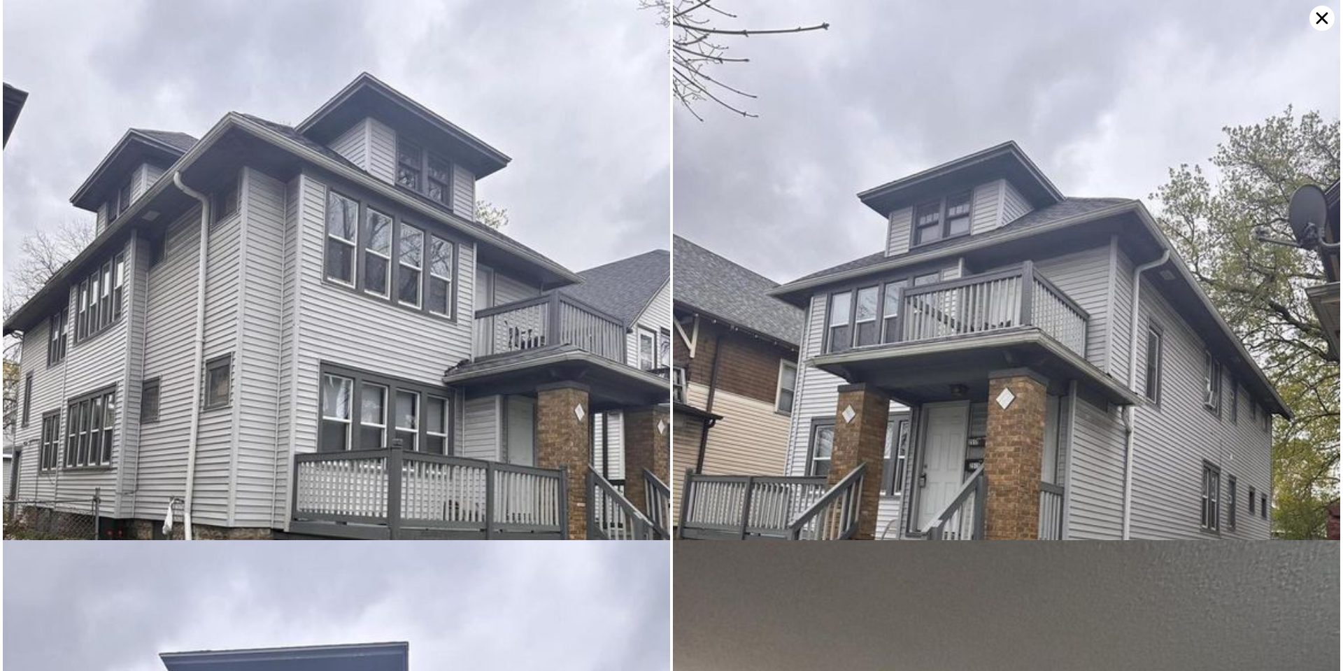
click at [1318, 19] on icon at bounding box center [1321, 18] width 25 height 25
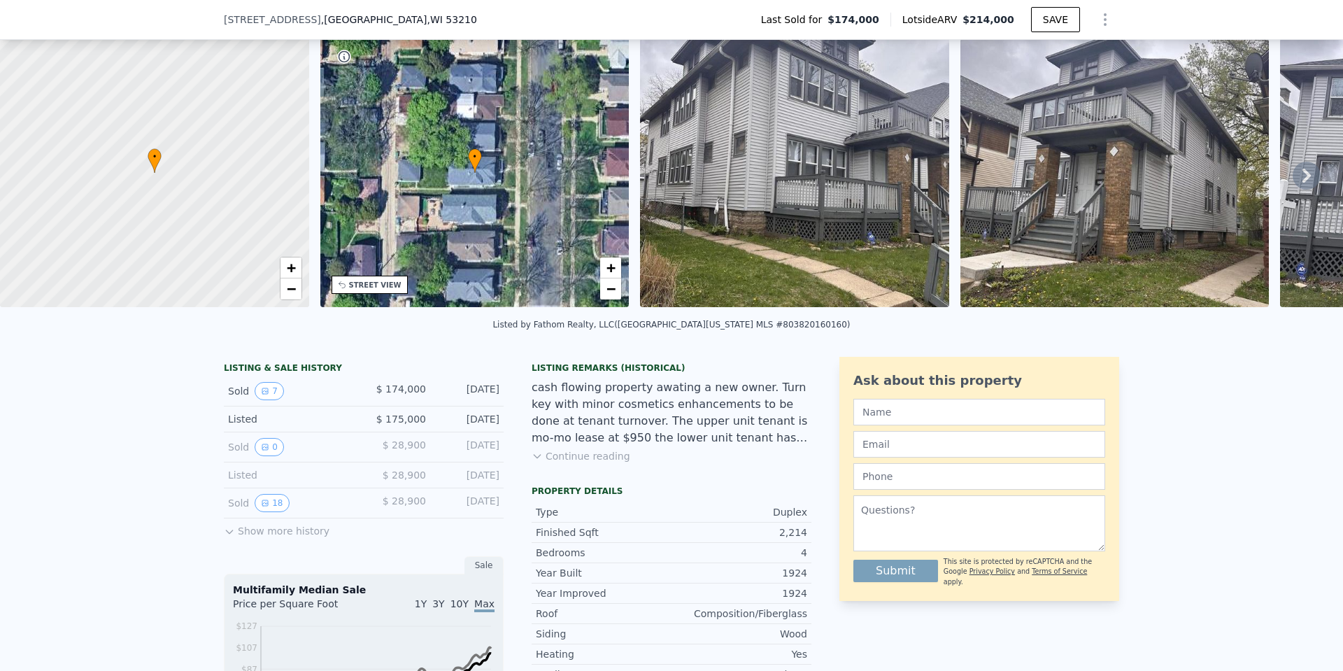
scroll to position [70, 0]
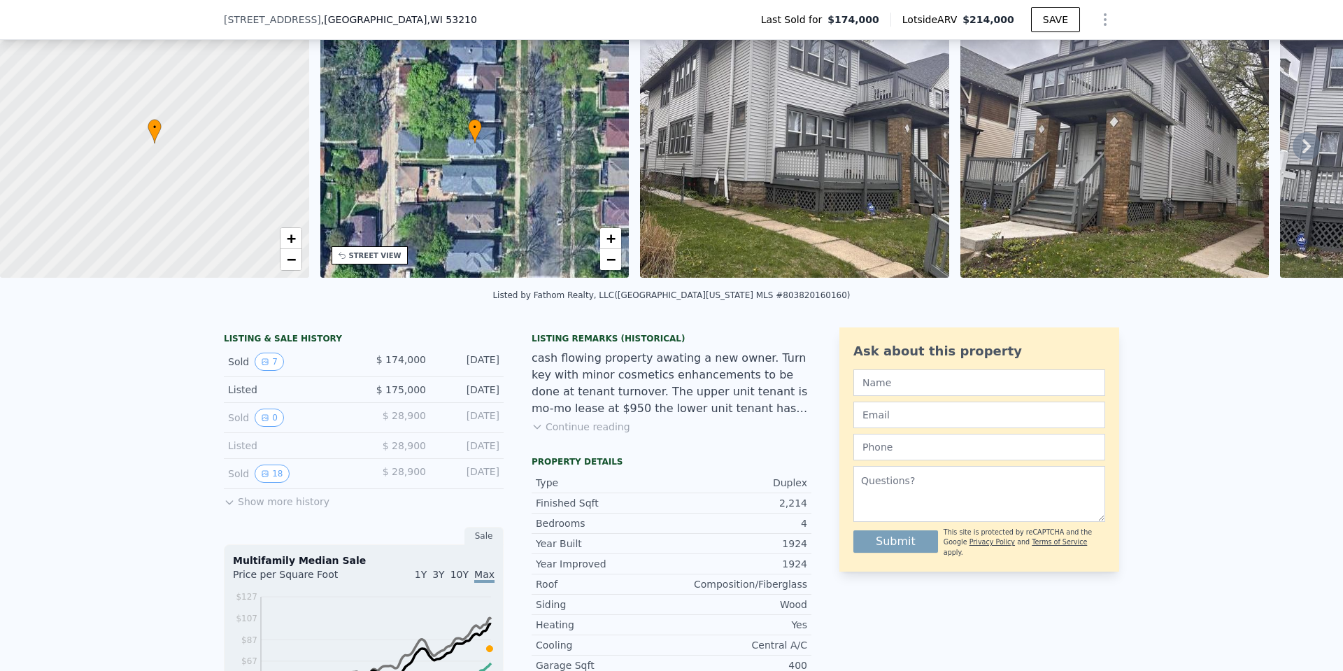
click at [814, 187] on img at bounding box center [794, 143] width 309 height 269
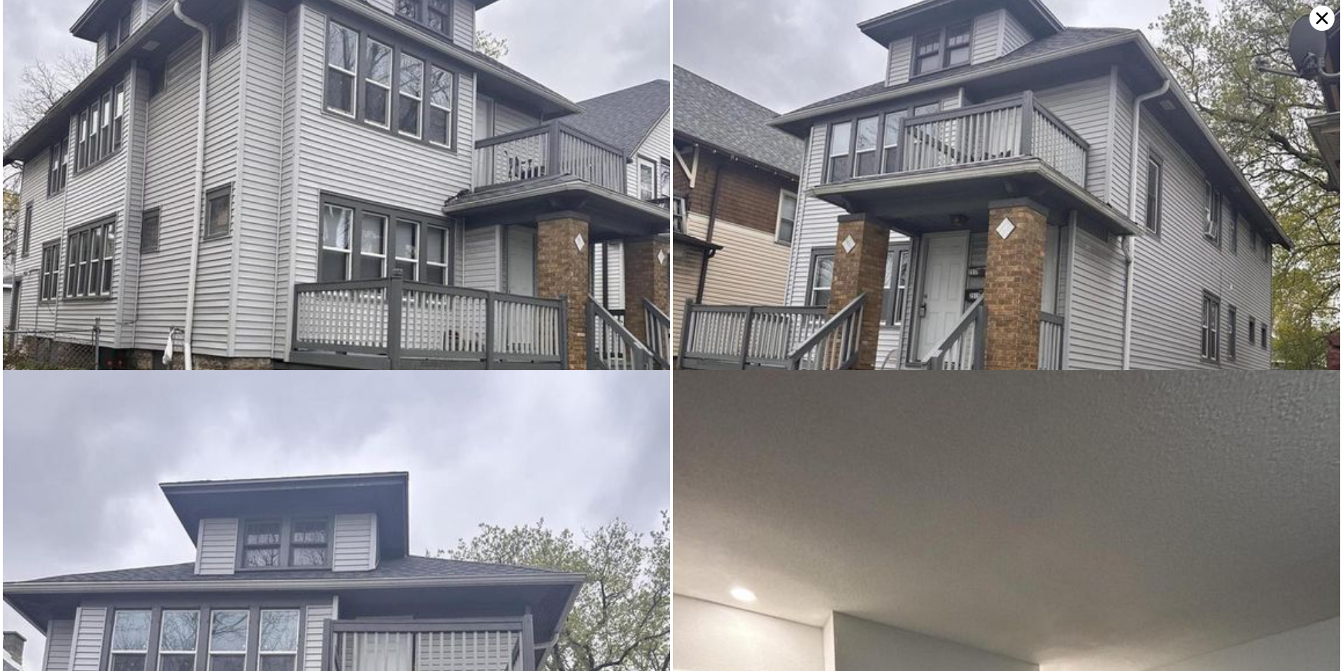
scroll to position [0, 0]
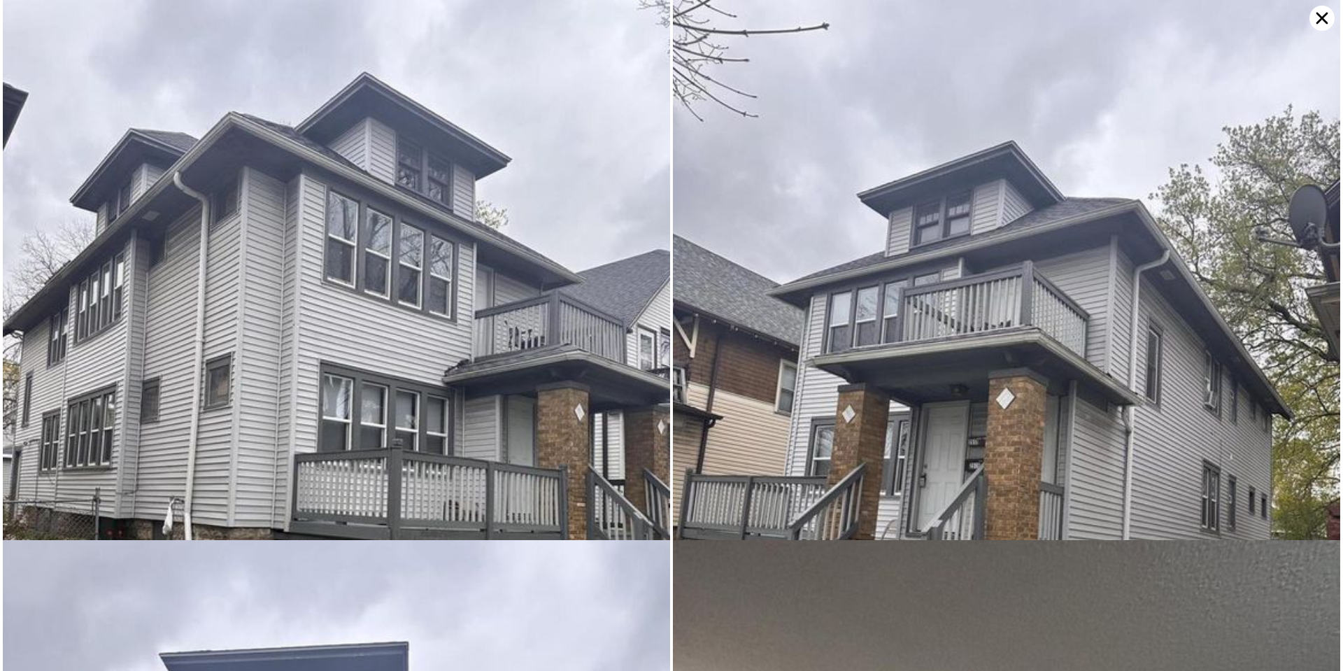
click at [1327, 20] on icon at bounding box center [1321, 18] width 25 height 25
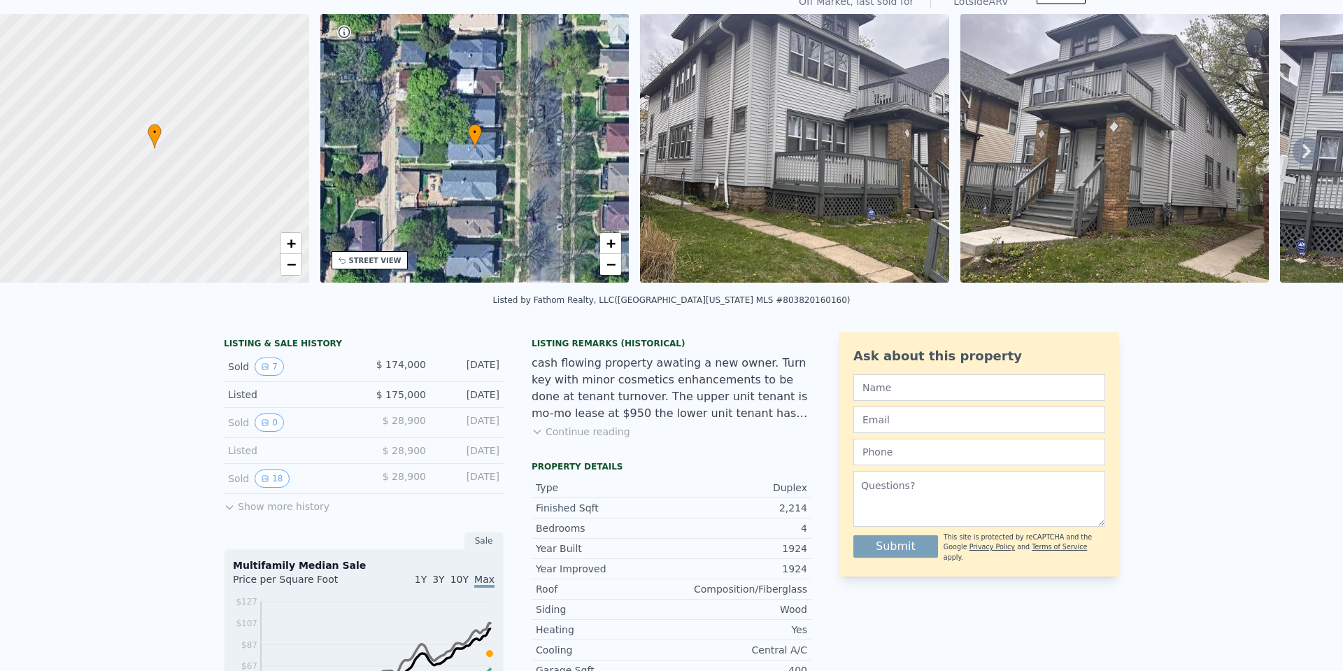
scroll to position [5, 0]
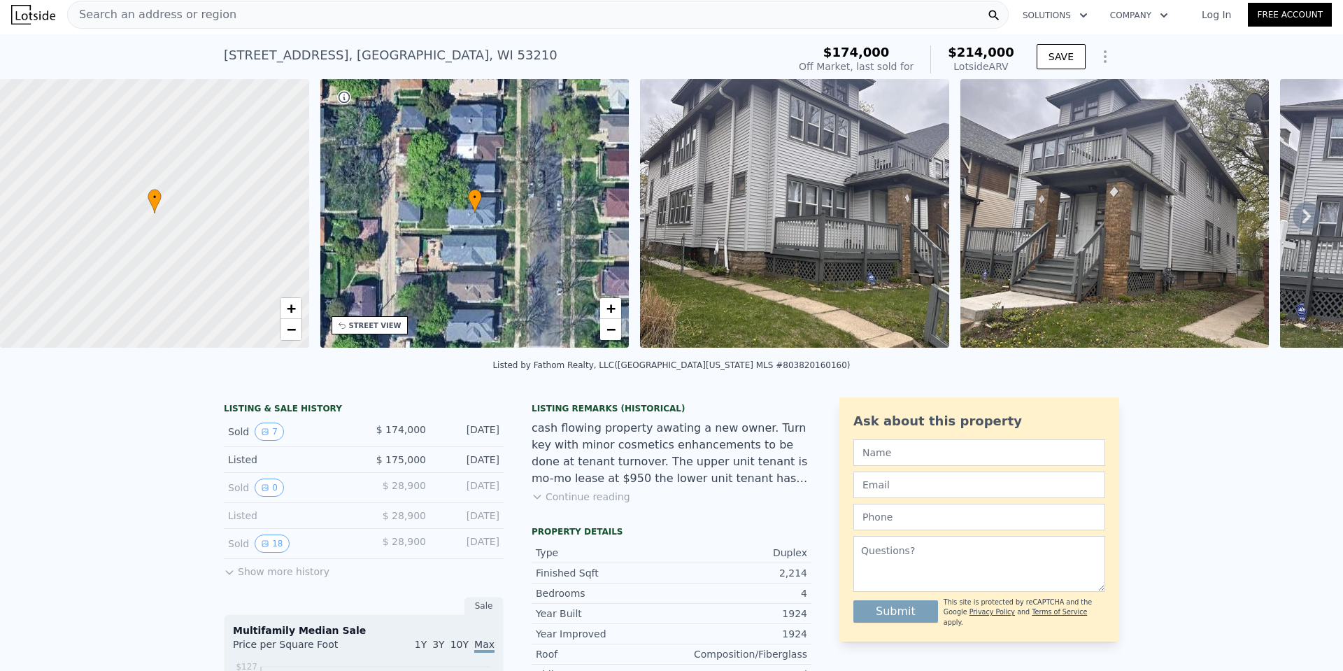
click at [251, 10] on div "Search an address or region" at bounding box center [537, 15] width 941 height 28
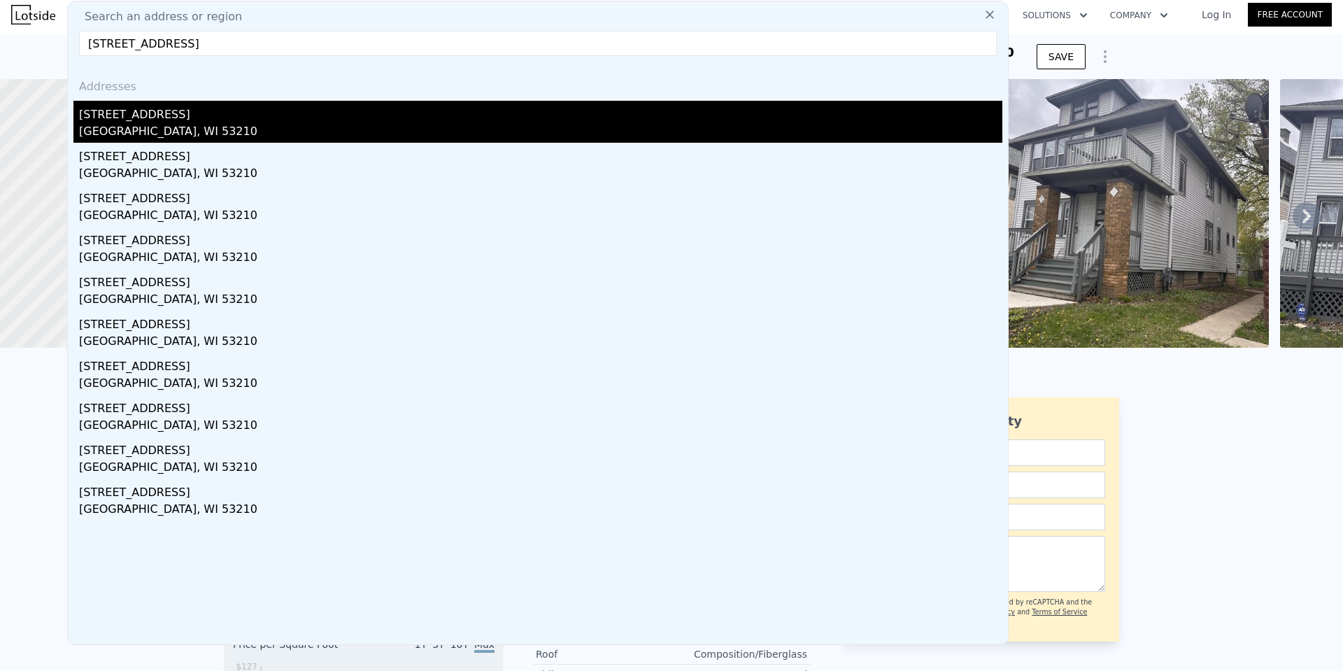
type input "[STREET_ADDRESS]"
click at [110, 113] on div "[STREET_ADDRESS]" at bounding box center [540, 112] width 923 height 22
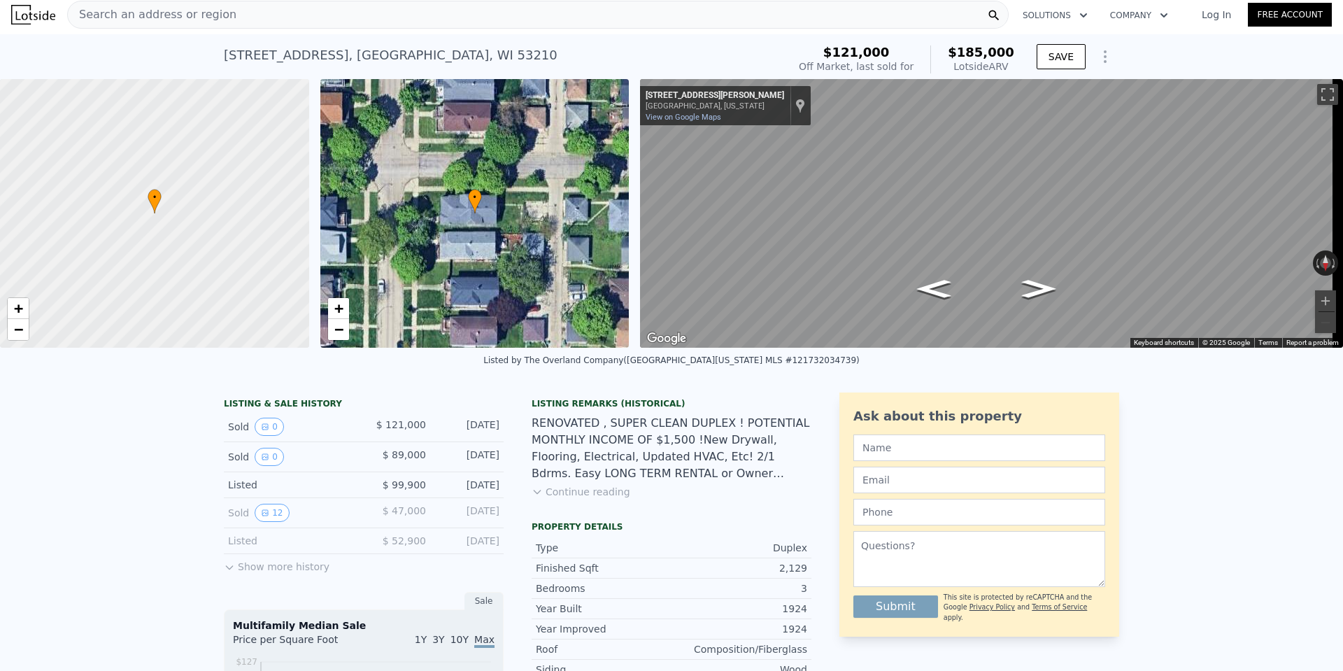
click at [248, 19] on div "Search an address or region" at bounding box center [537, 15] width 941 height 28
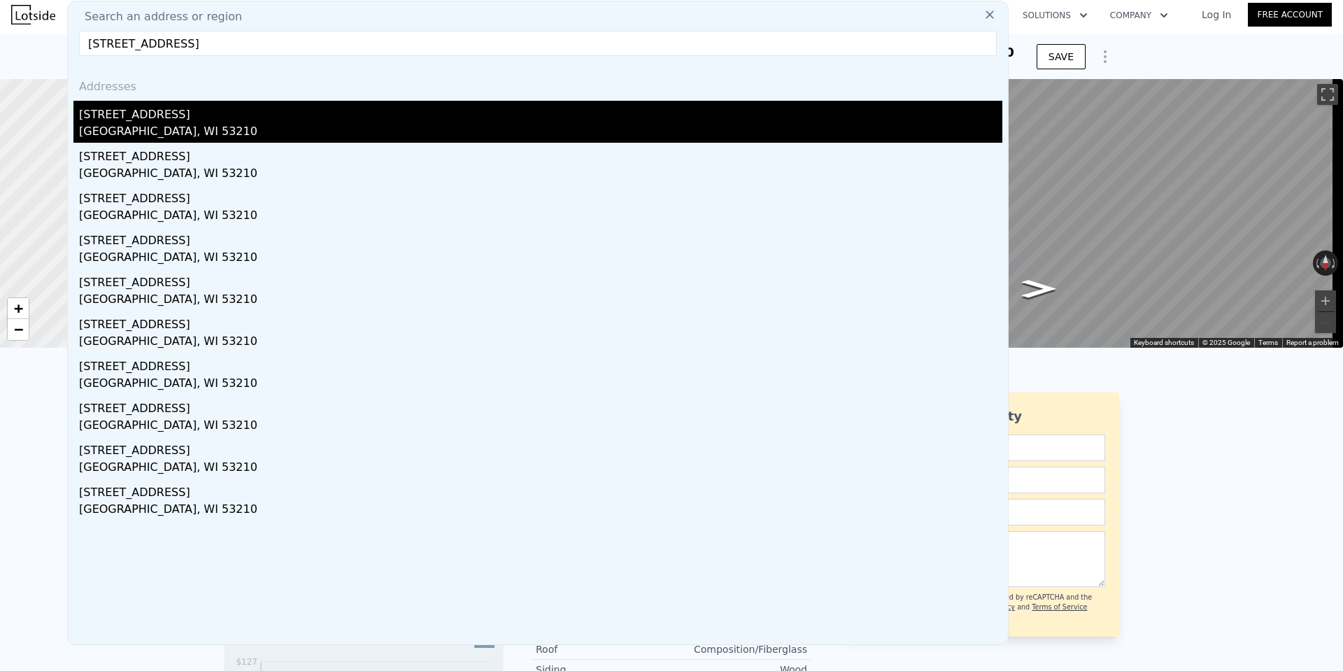
type input "[STREET_ADDRESS]"
click at [127, 106] on div "[STREET_ADDRESS]" at bounding box center [540, 112] width 923 height 22
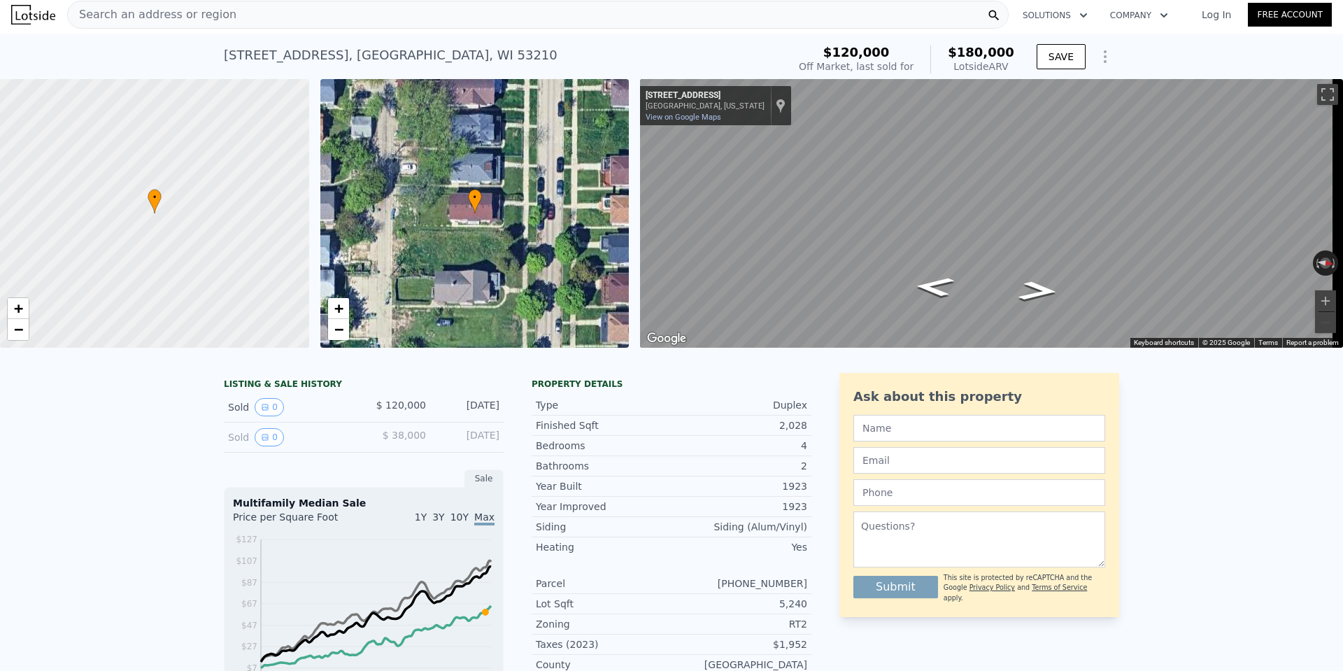
click at [191, 15] on span "Search an address or region" at bounding box center [152, 14] width 169 height 17
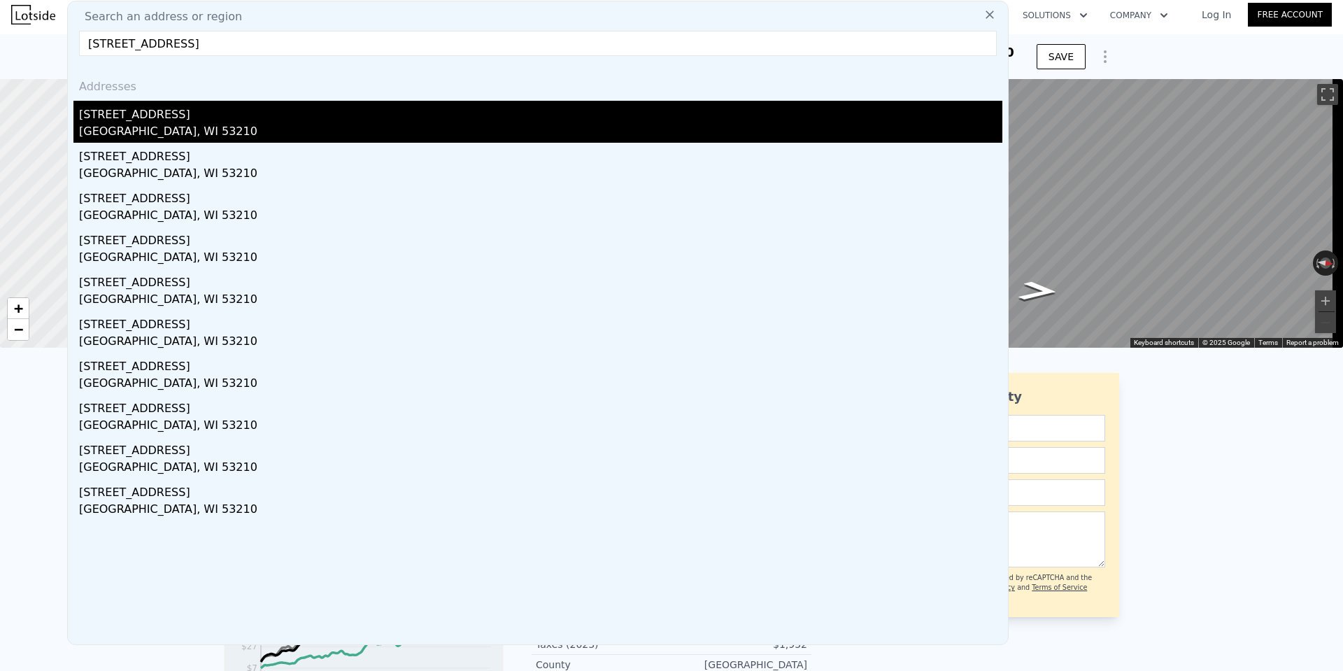
type input "[STREET_ADDRESS]"
click at [124, 118] on div "[STREET_ADDRESS]" at bounding box center [540, 112] width 923 height 22
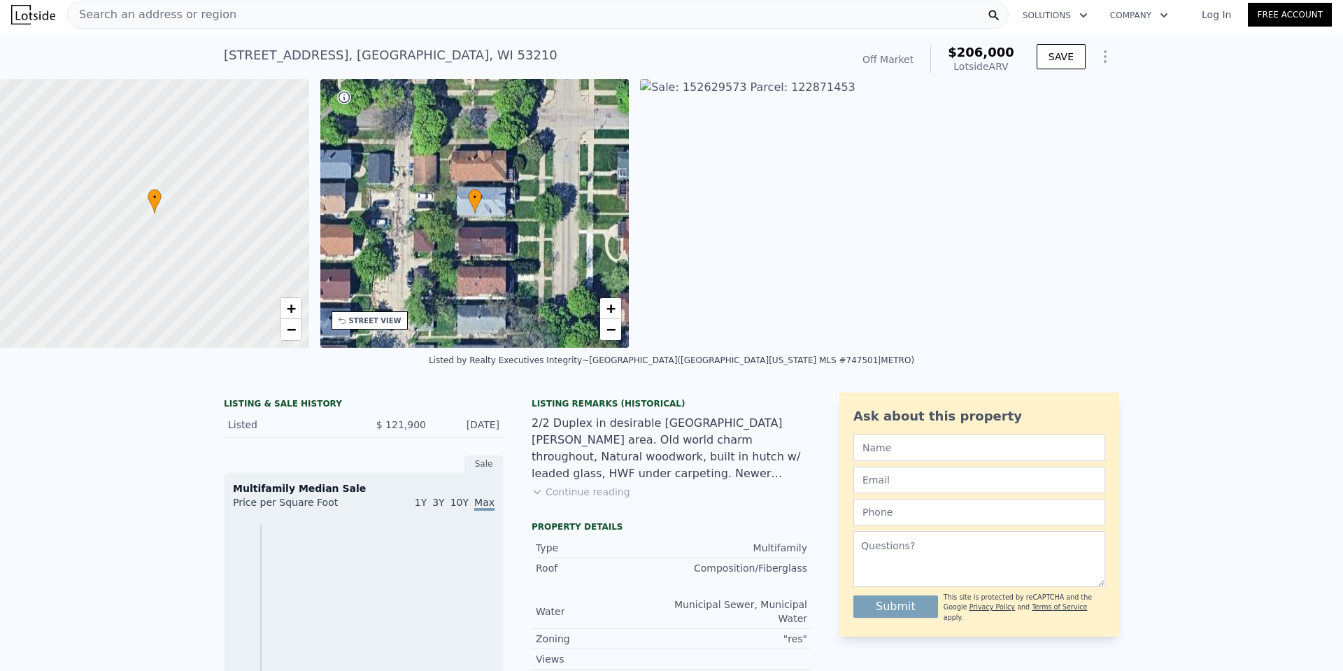
click at [714, 259] on img at bounding box center [1306, 213] width 1332 height 269
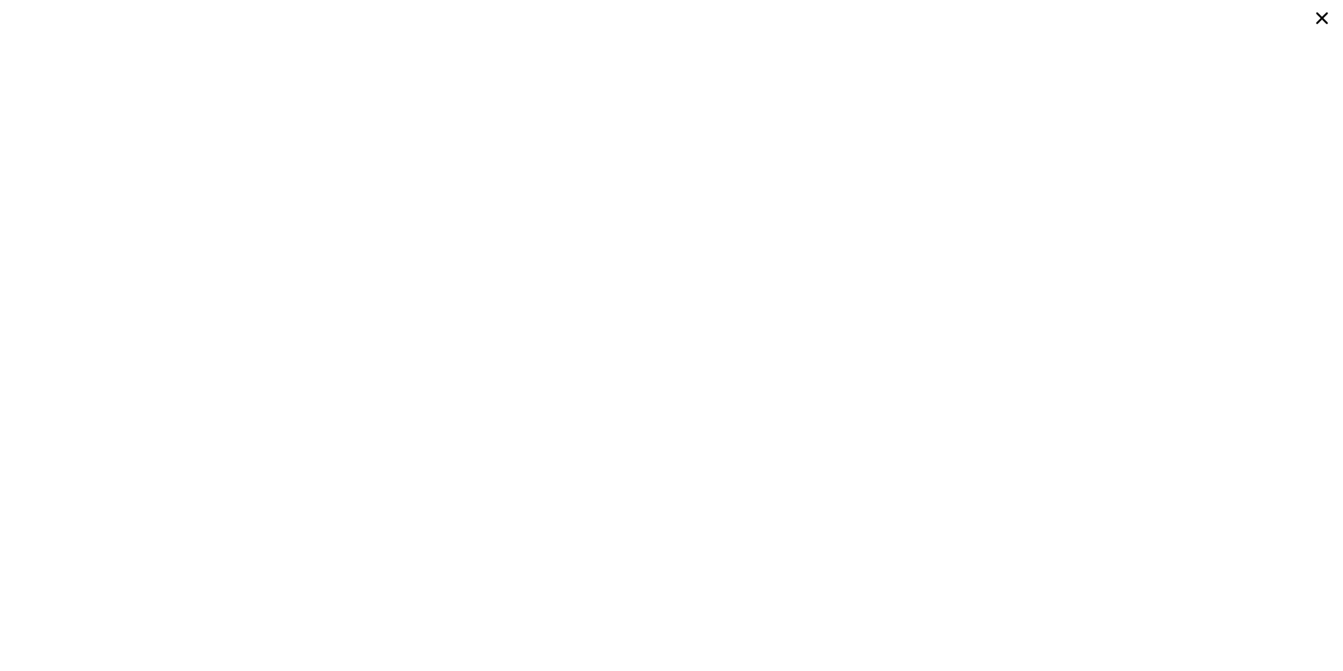
click at [1318, 20] on icon at bounding box center [1321, 18] width 25 height 25
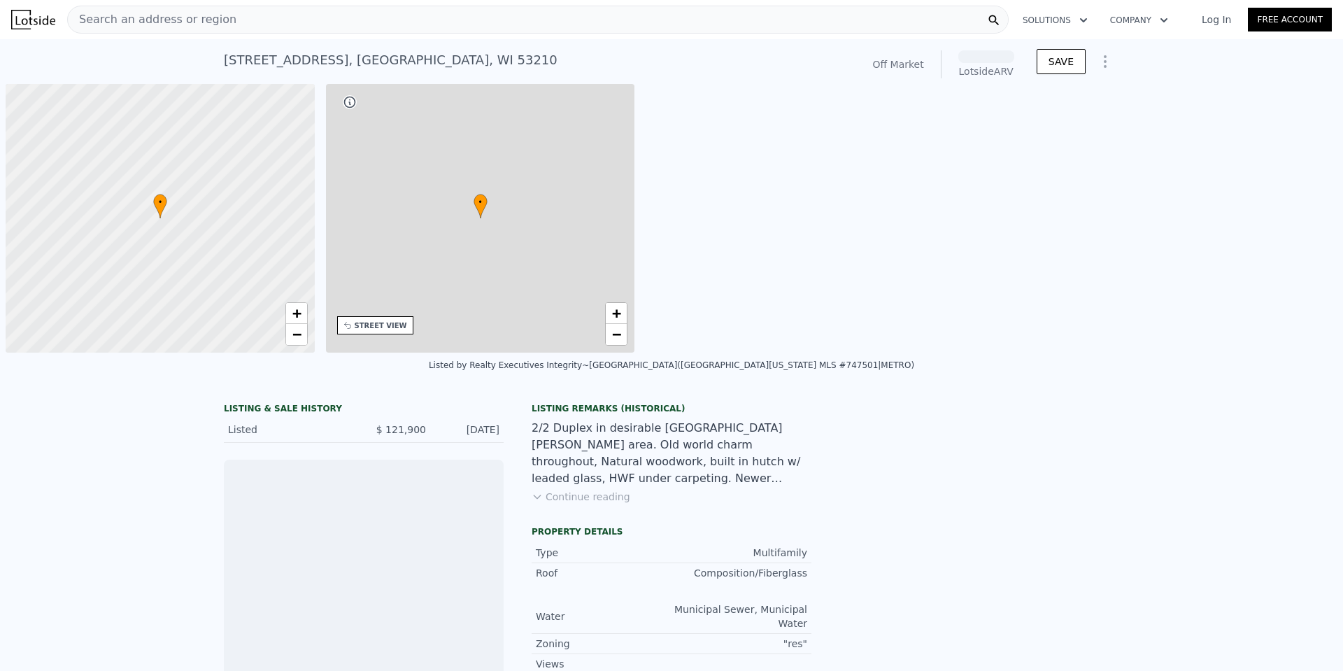
scroll to position [0, 6]
